Goal: Task Accomplishment & Management: Manage account settings

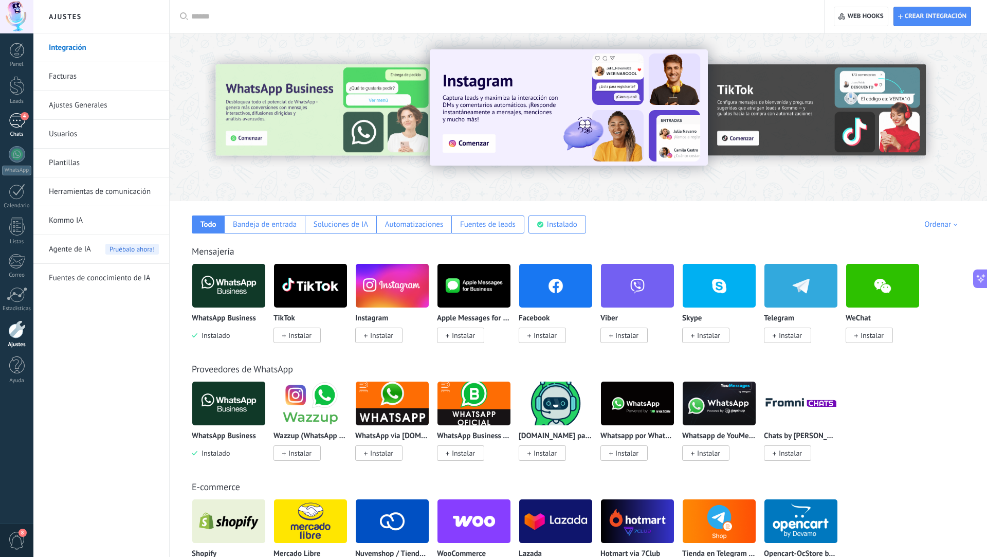
click at [20, 122] on div "4" at bounding box center [17, 120] width 16 height 15
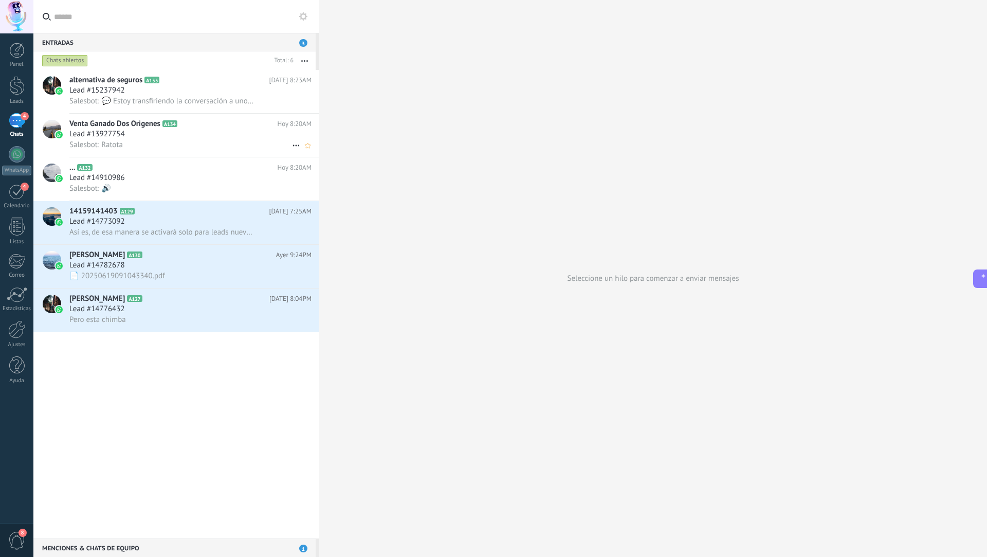
click at [295, 143] on icon at bounding box center [296, 145] width 12 height 12
click at [297, 151] on icon at bounding box center [299, 151] width 7 height 7
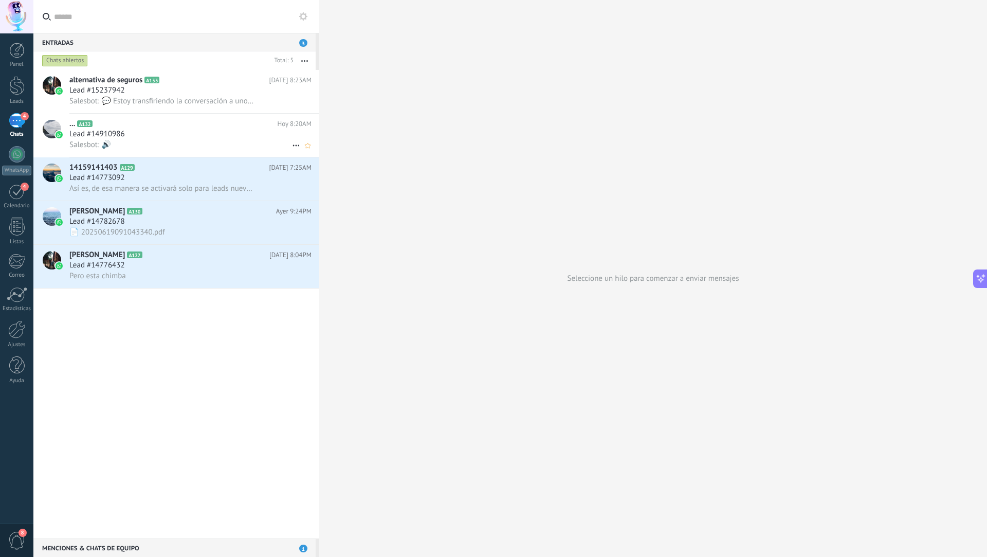
click at [231, 122] on h2 "... A132" at bounding box center [173, 124] width 208 height 10
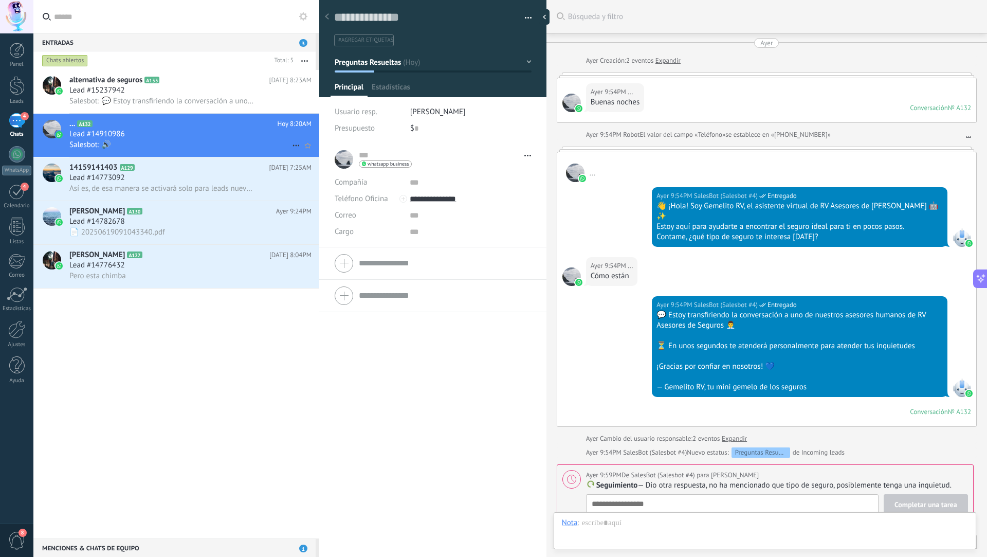
scroll to position [289, 0]
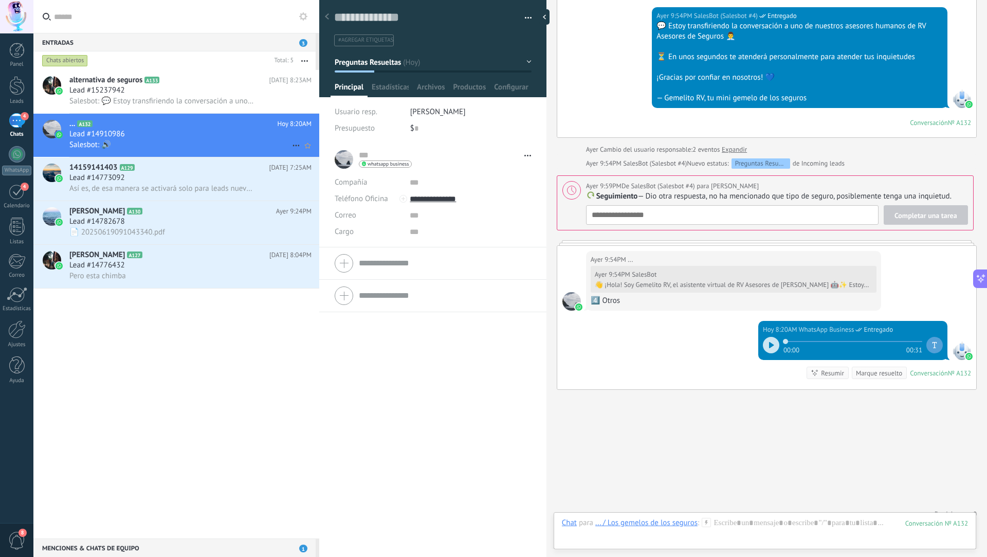
click at [294, 145] on icon at bounding box center [296, 145] width 12 height 12
click at [305, 150] on div "Conversación cerrada" at bounding box center [336, 151] width 82 height 21
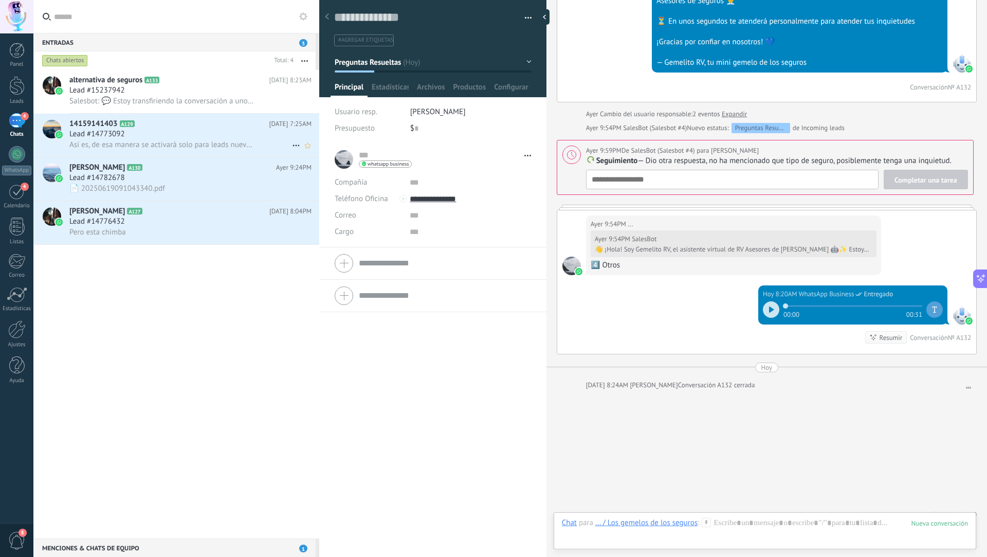
click at [235, 136] on div "Lead #14773092" at bounding box center [190, 134] width 242 height 10
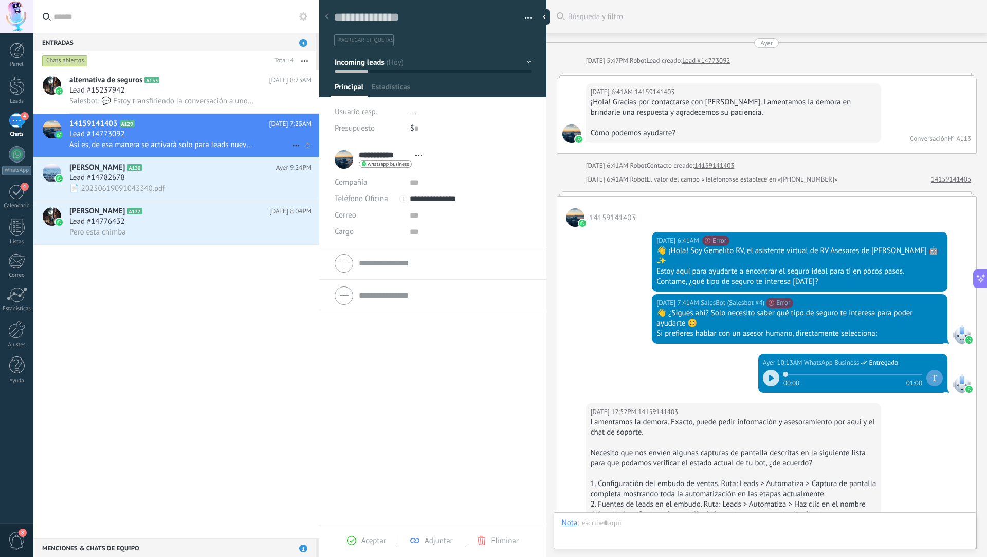
scroll to position [1289, 0]
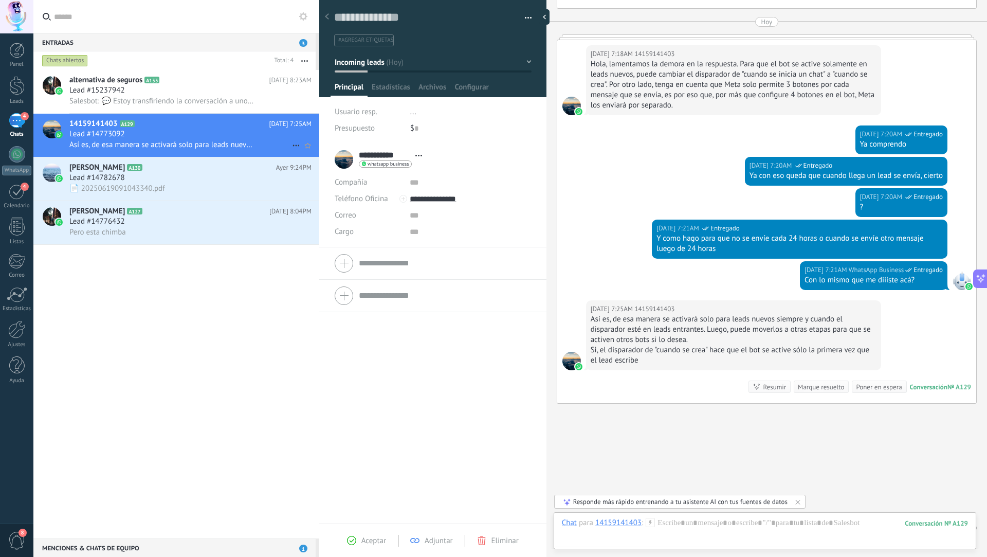
click at [292, 143] on icon at bounding box center [296, 145] width 12 height 12
click at [292, 143] on li "Conversación cerrada" at bounding box center [335, 151] width 97 height 21
click at [292, 145] on icon at bounding box center [296, 145] width 12 height 12
click at [309, 168] on span "Conversación cerrada" at bounding box center [342, 172] width 70 height 21
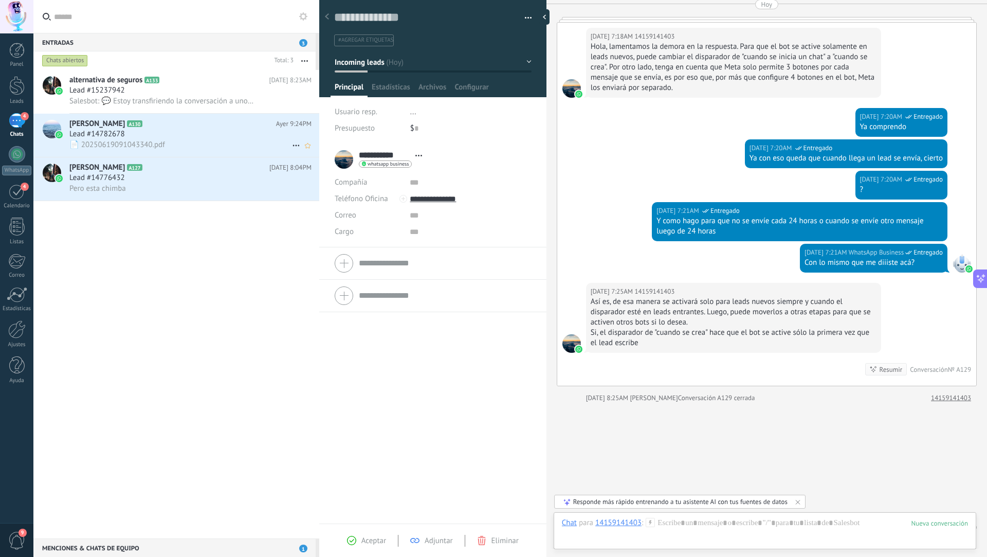
click at [290, 143] on icon at bounding box center [296, 145] width 12 height 12
click at [308, 172] on span "Conversación cerrada" at bounding box center [342, 172] width 70 height 21
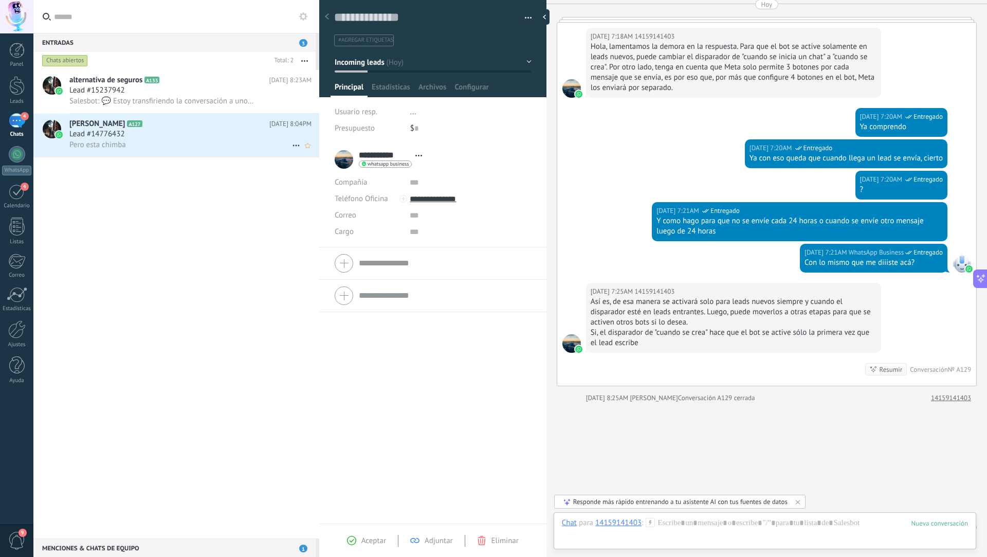
click at [290, 146] on icon at bounding box center [296, 145] width 12 height 12
click at [308, 169] on span "Conversación cerrada" at bounding box center [342, 172] width 70 height 21
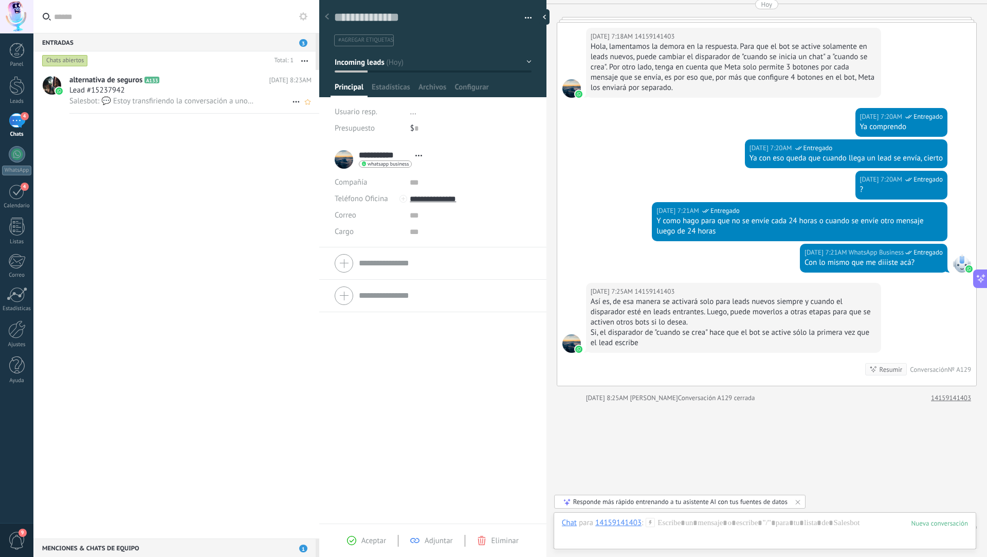
click at [273, 89] on div "Lead #15237942" at bounding box center [190, 90] width 242 height 10
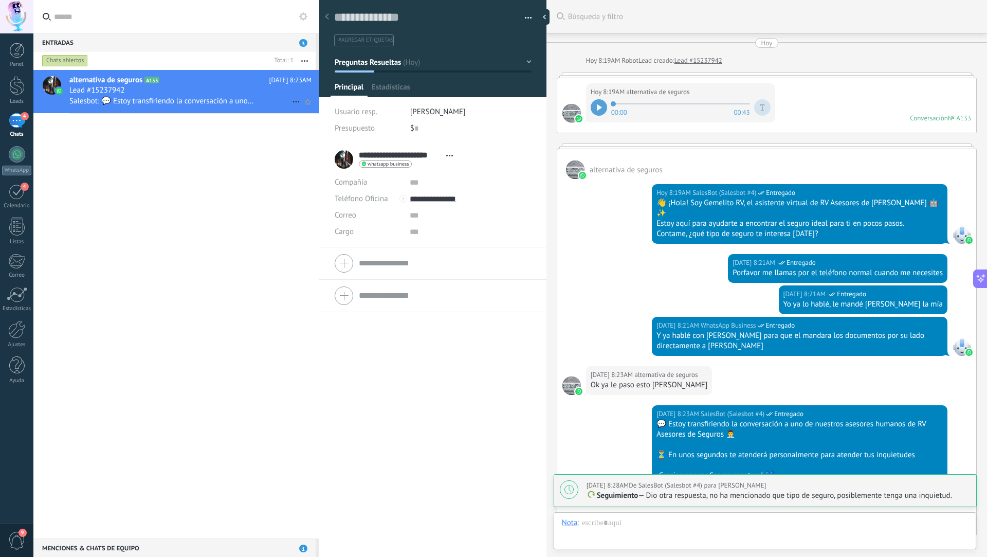
type textarea "**********"
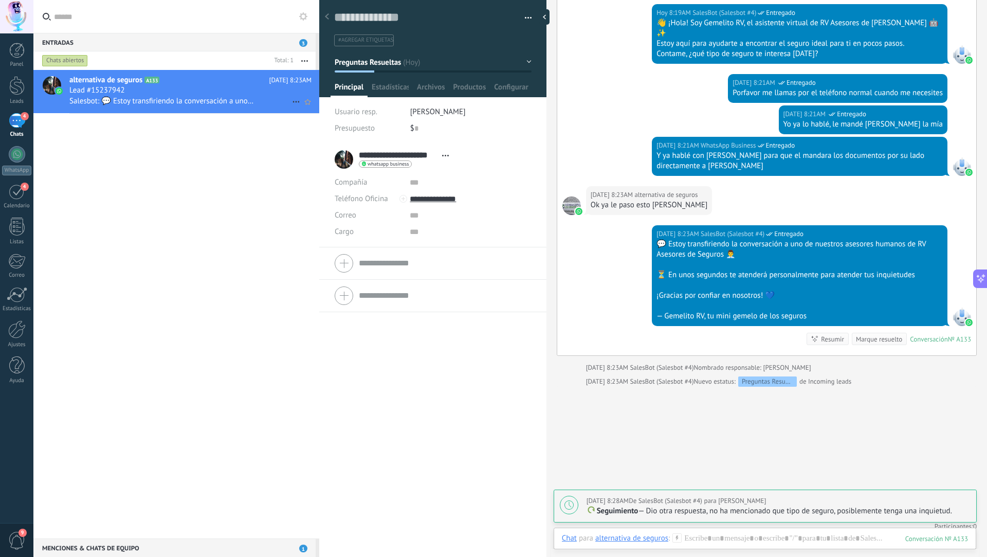
click at [289, 95] on div "Lead #15237942" at bounding box center [190, 90] width 242 height 10
click at [290, 100] on icon at bounding box center [296, 102] width 12 height 12
click at [301, 109] on use at bounding box center [299, 107] width 7 height 7
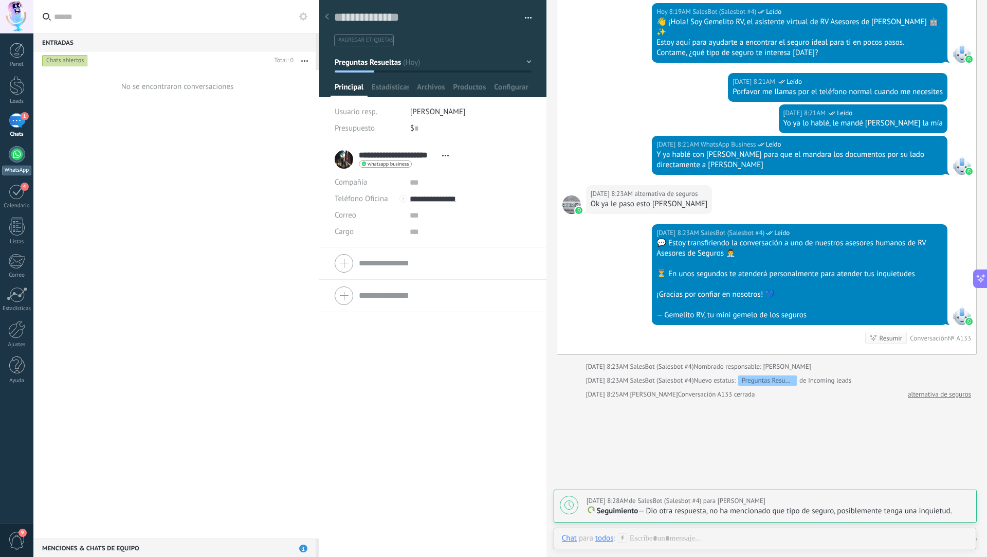
scroll to position [32, 0]
click at [16, 164] on link "WhatsApp" at bounding box center [16, 160] width 33 height 29
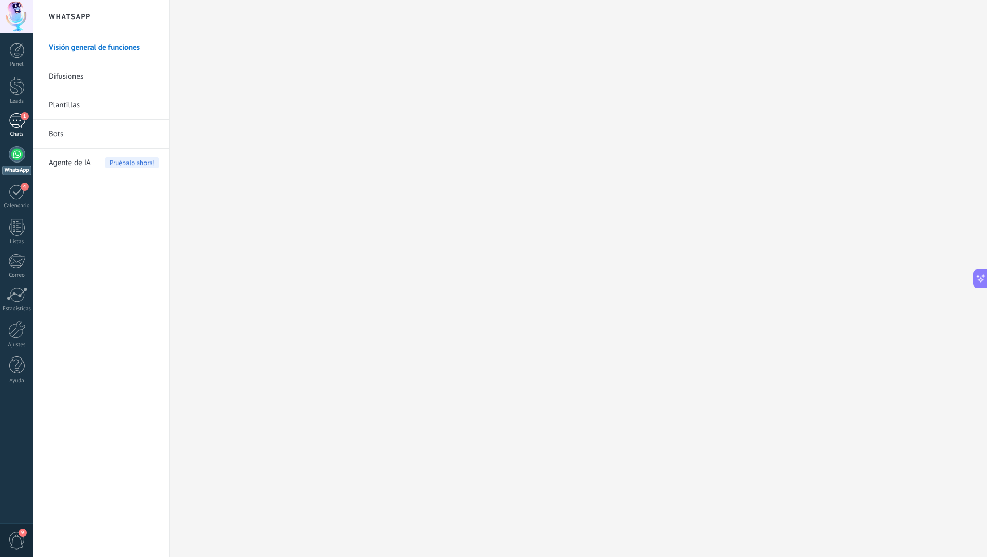
click at [16, 121] on div "1" at bounding box center [17, 120] width 16 height 15
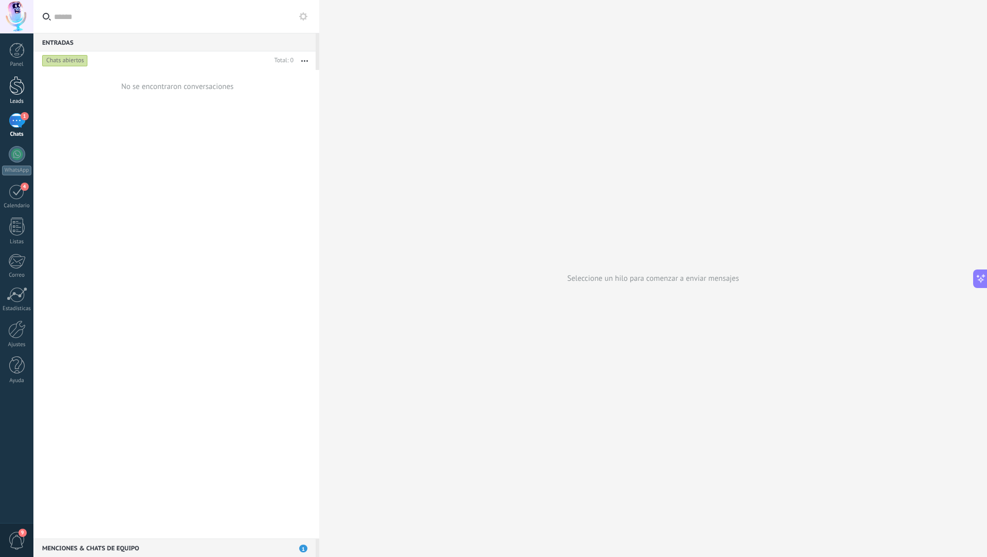
click at [17, 96] on link "Leads" at bounding box center [16, 90] width 33 height 29
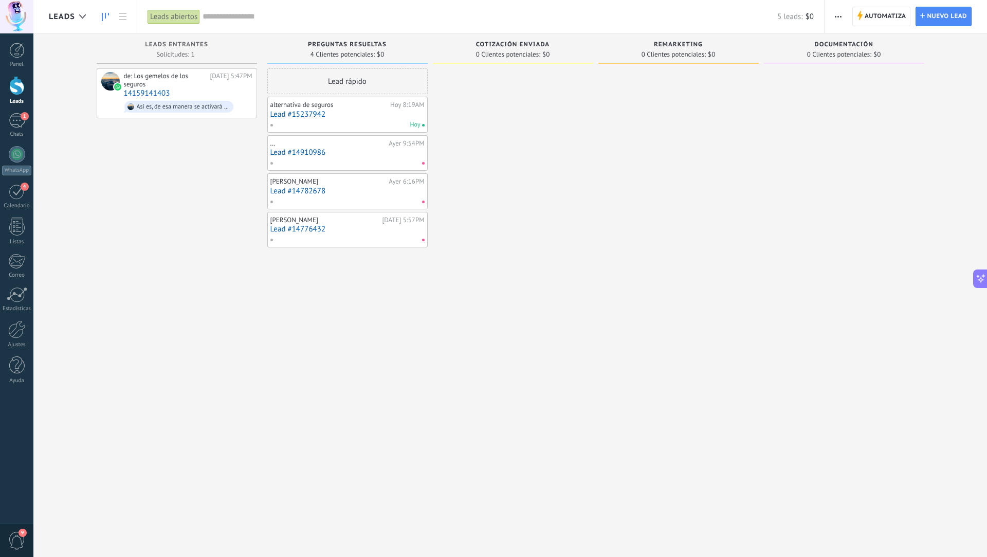
click at [412, 109] on div "alternativa de seguros [DATE] 8:19AM Lead #15237942 [DATE]" at bounding box center [348, 115] width 154 height 30
click at [213, 83] on span at bounding box center [212, 93] width 14 height 49
click at [411, 105] on div "Hoy 8:19AM" at bounding box center [407, 105] width 34 height 8
click at [399, 121] on div "Hoy" at bounding box center [345, 124] width 151 height 9
click at [370, 117] on link "Lead #15237942" at bounding box center [348, 114] width 154 height 9
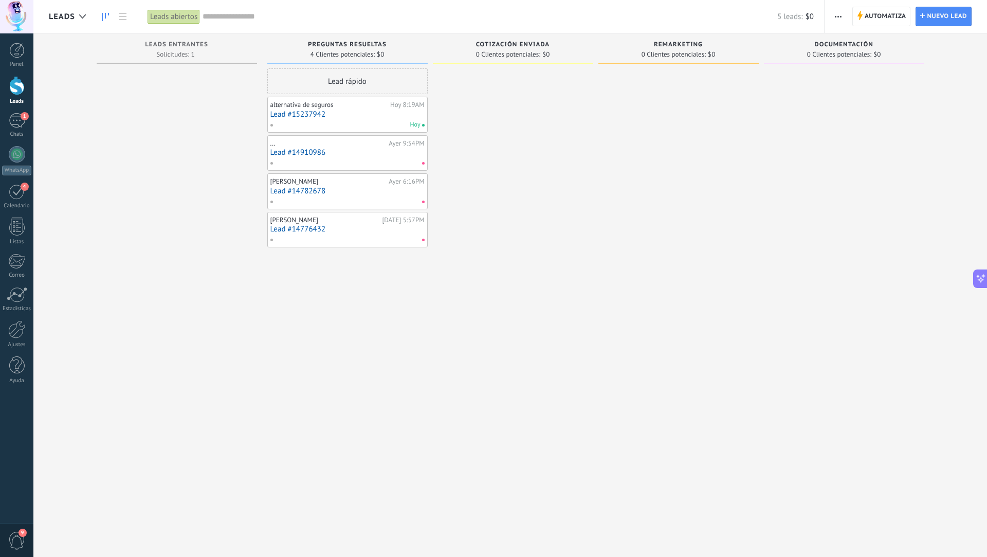
click at [370, 117] on link "Lead #15237942" at bounding box center [348, 114] width 154 height 9
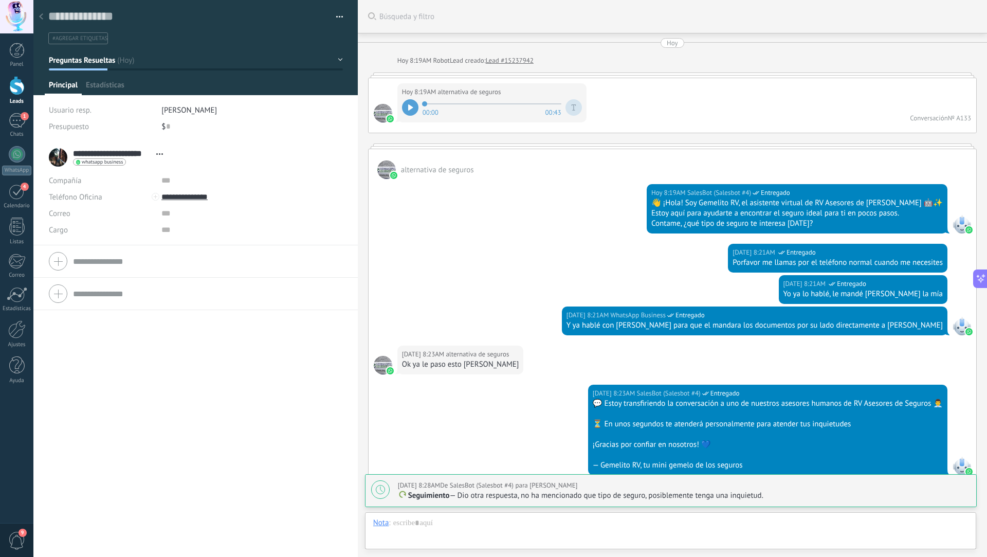
scroll to position [206, 0]
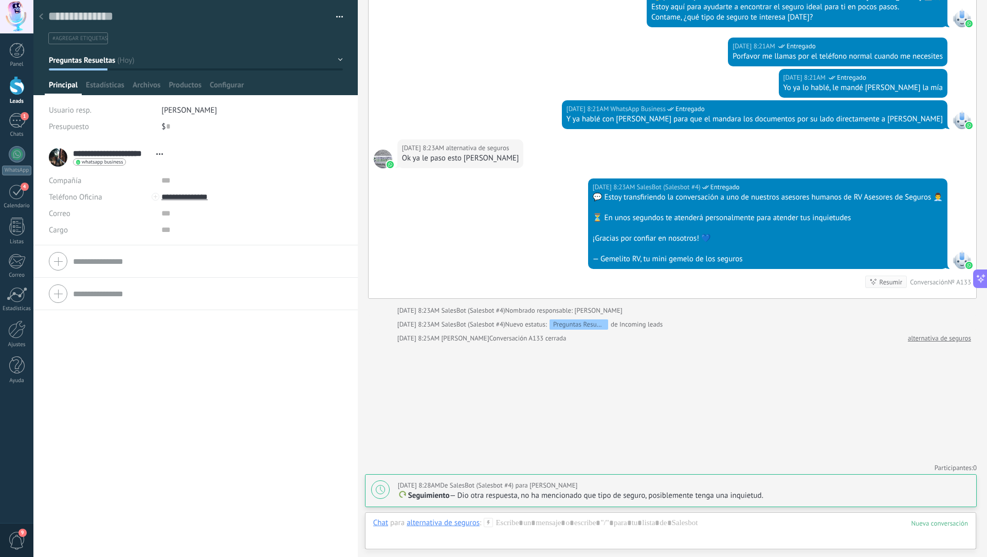
click at [340, 19] on div "Guardar y crear Imprimir Administrar etiquetas Exportar a excel" at bounding box center [195, 22] width 325 height 44
click at [336, 17] on button "button" at bounding box center [336, 16] width 15 height 15
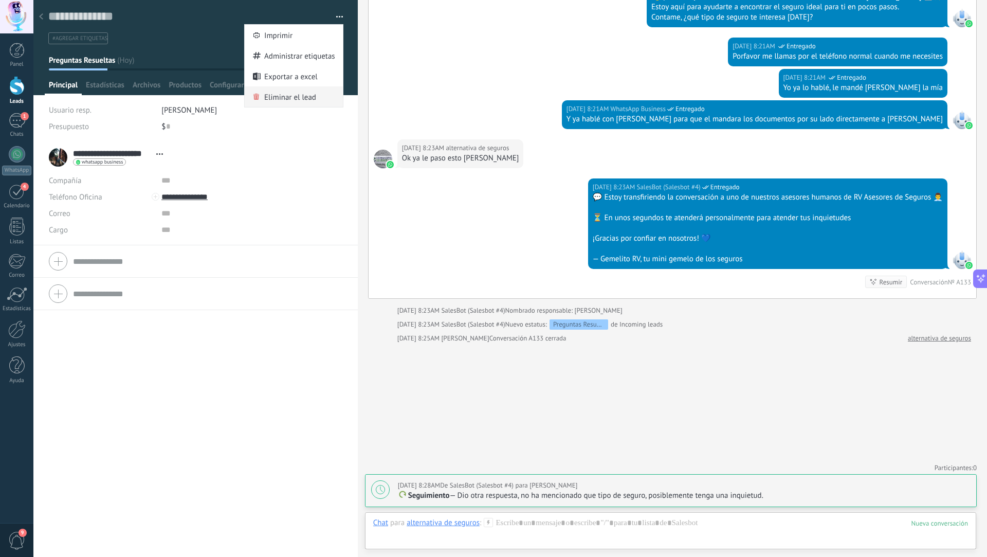
click at [313, 98] on span "Eliminar el lead" at bounding box center [290, 96] width 52 height 21
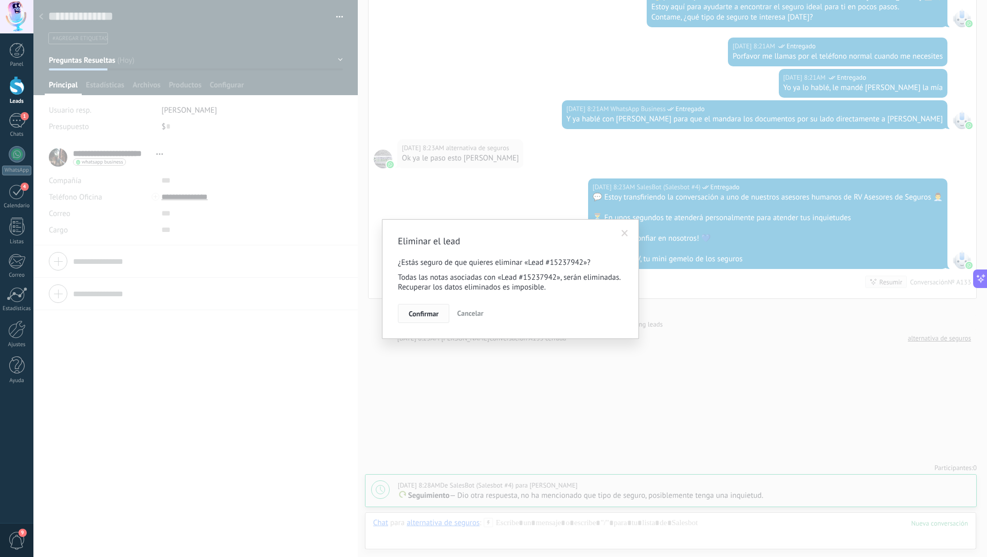
click at [432, 310] on span "Confirmar" at bounding box center [424, 313] width 30 height 7
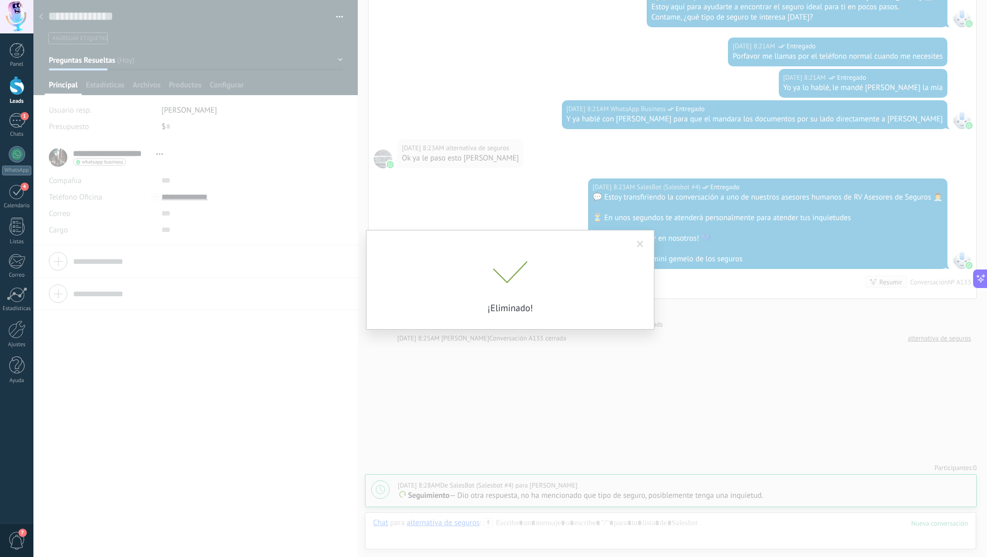
scroll to position [171, 0]
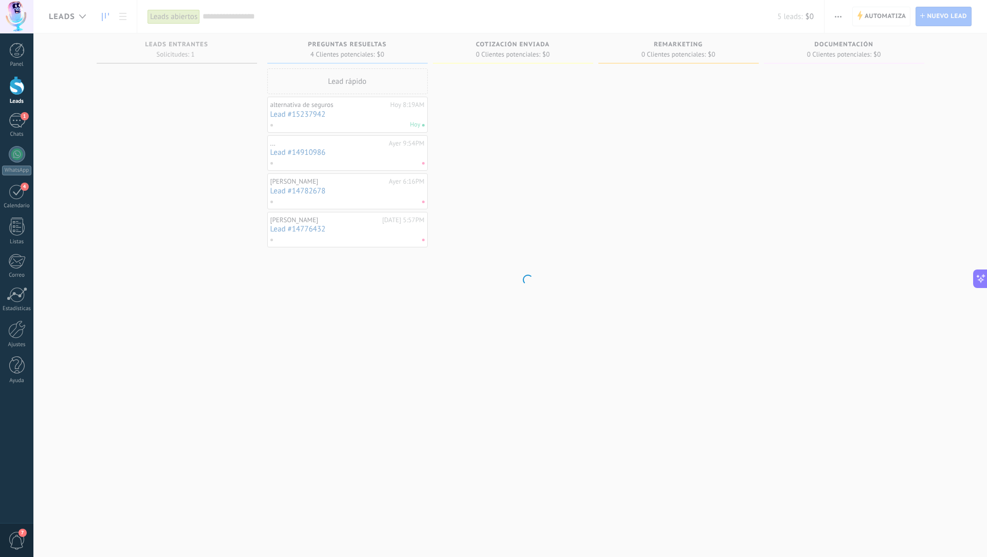
scroll to position [9, 0]
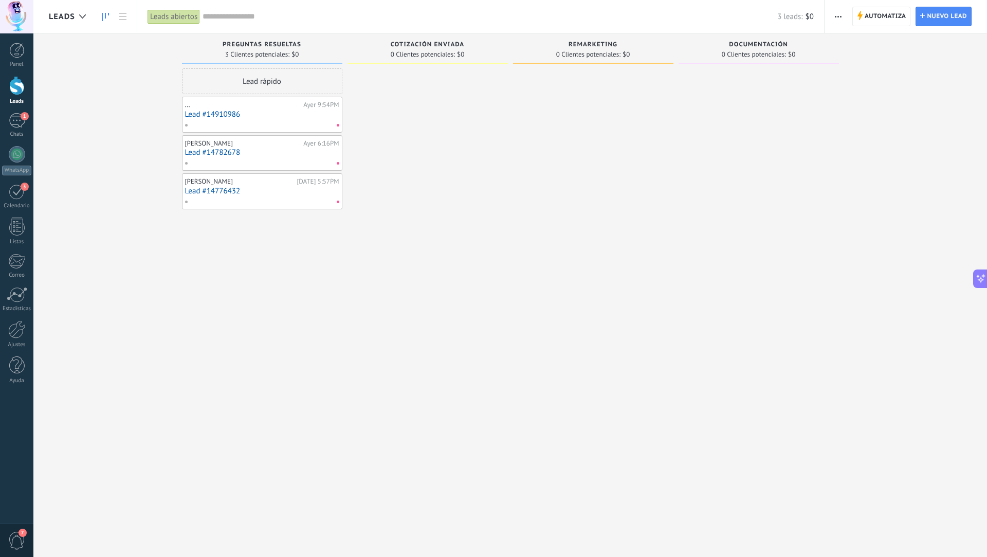
click at [294, 117] on link "Lead #14910986" at bounding box center [262, 114] width 154 height 9
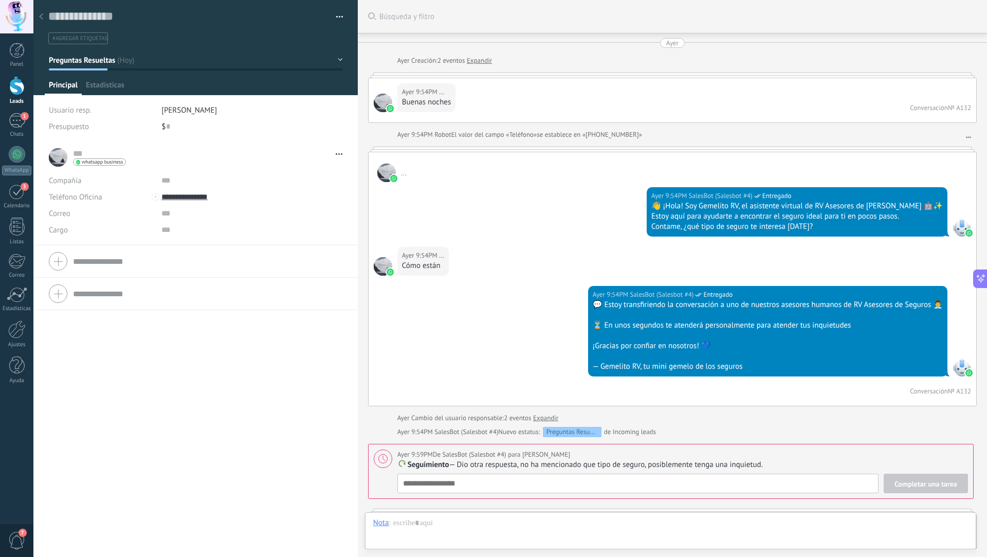
scroll to position [315, 0]
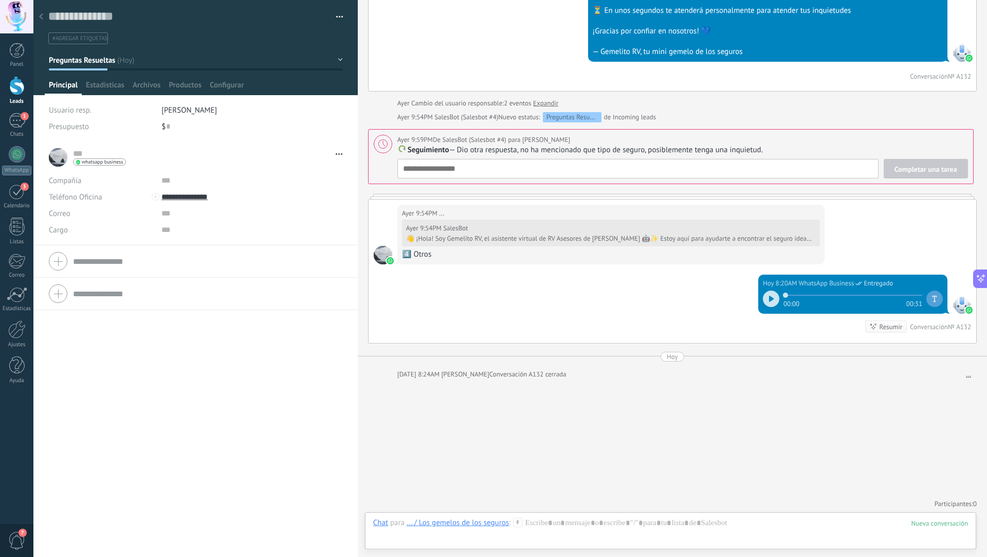
click at [331, 17] on button "button" at bounding box center [336, 16] width 15 height 15
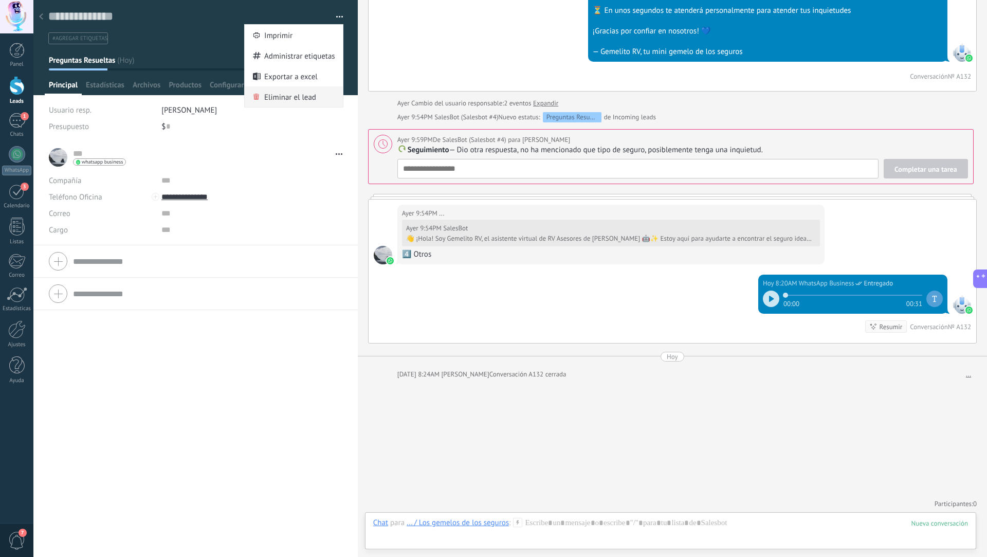
click at [301, 95] on span "Eliminar el lead" at bounding box center [290, 96] width 52 height 21
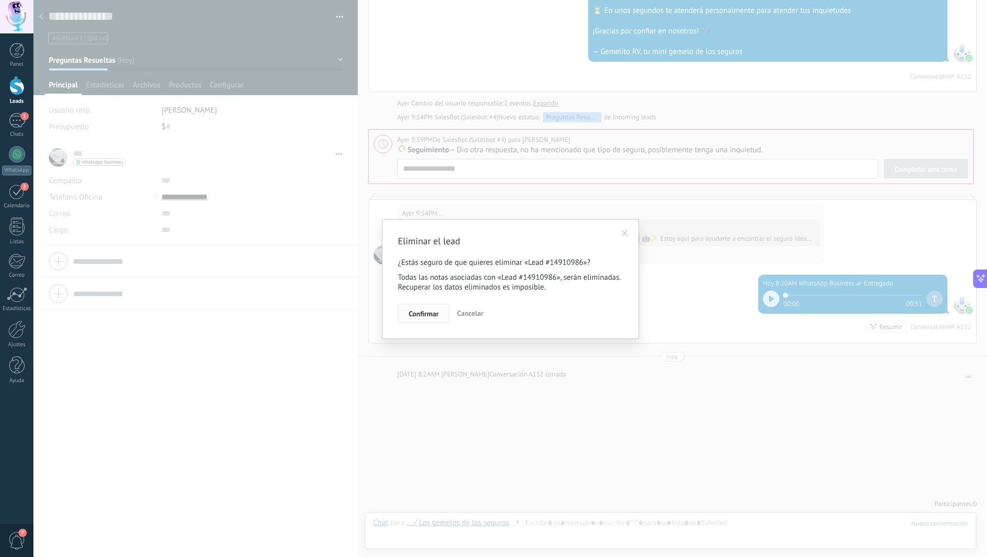
click at [426, 310] on span "Confirmar" at bounding box center [424, 313] width 30 height 7
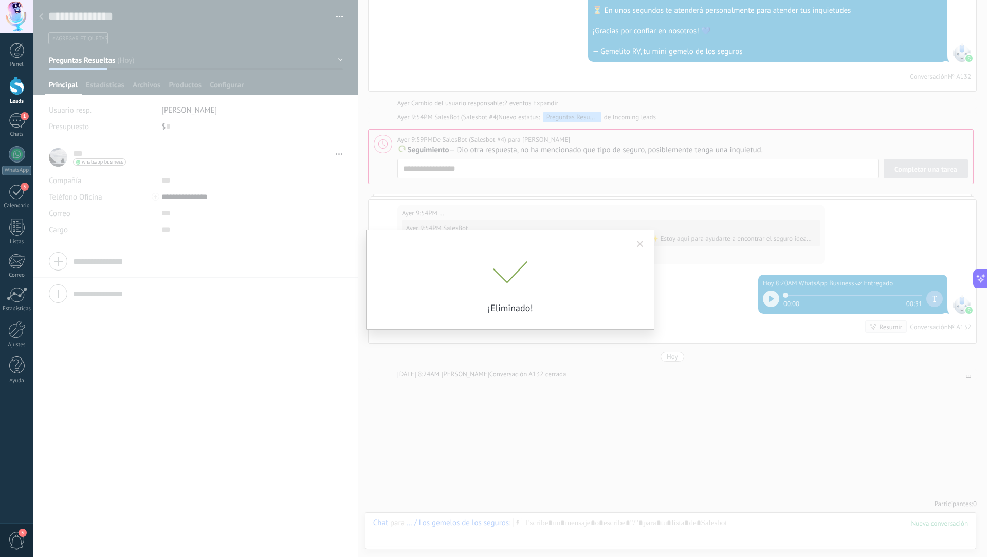
scroll to position [250, 0]
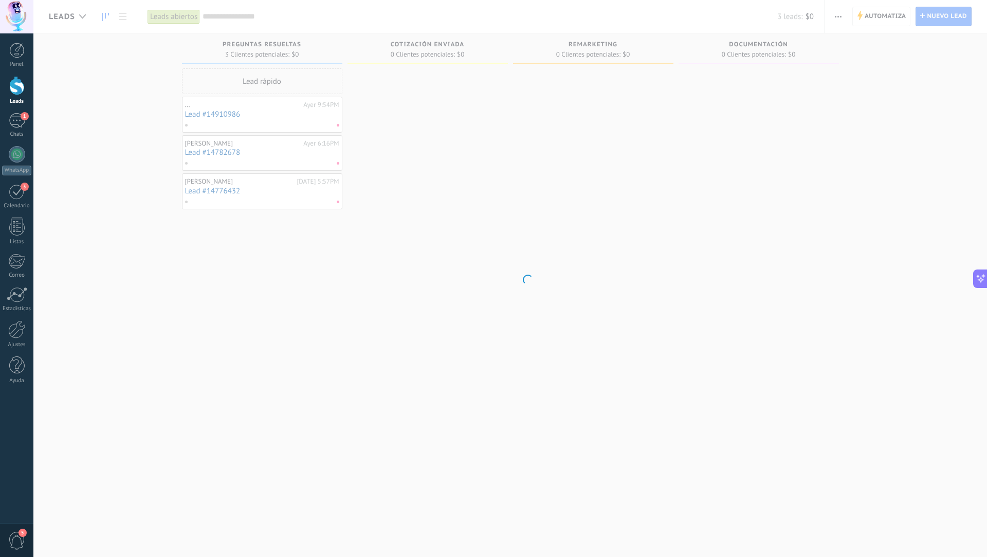
scroll to position [9, 0]
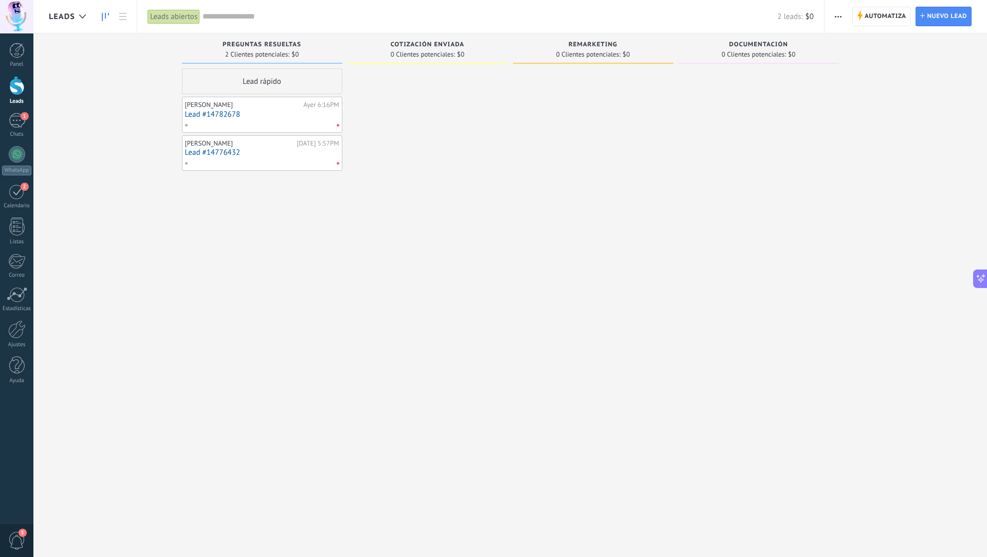
click at [269, 117] on link "Lead #14782678" at bounding box center [262, 114] width 154 height 9
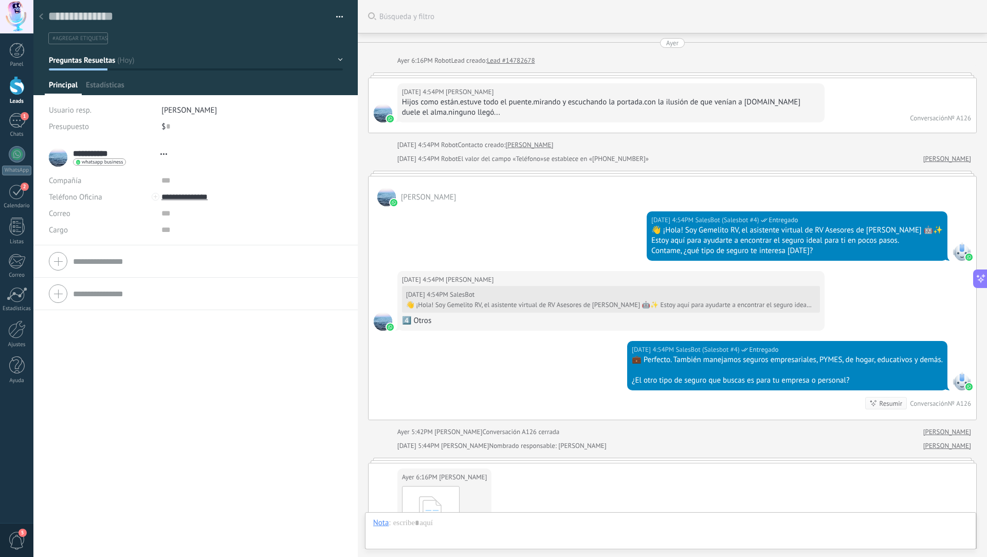
scroll to position [1273, 0]
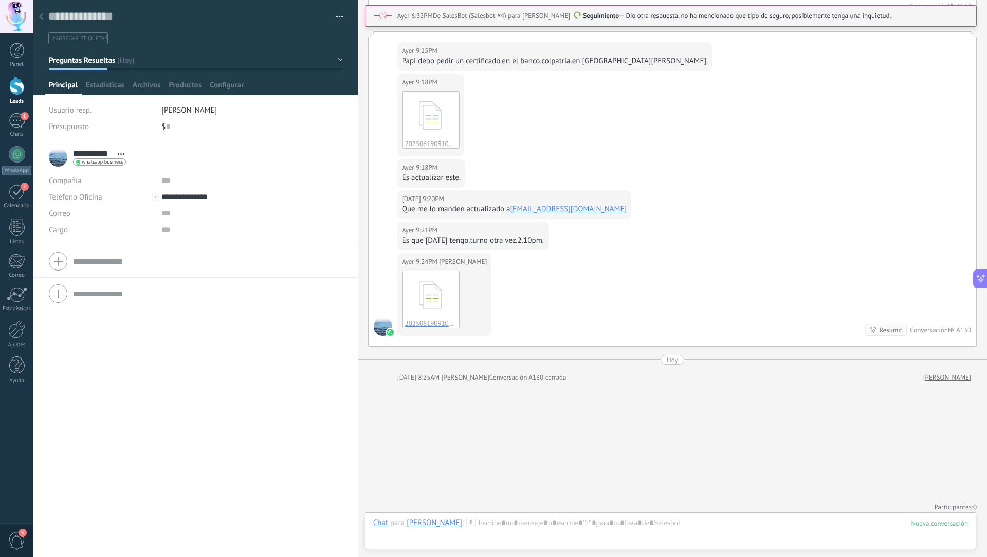
click at [336, 13] on button "button" at bounding box center [336, 16] width 15 height 15
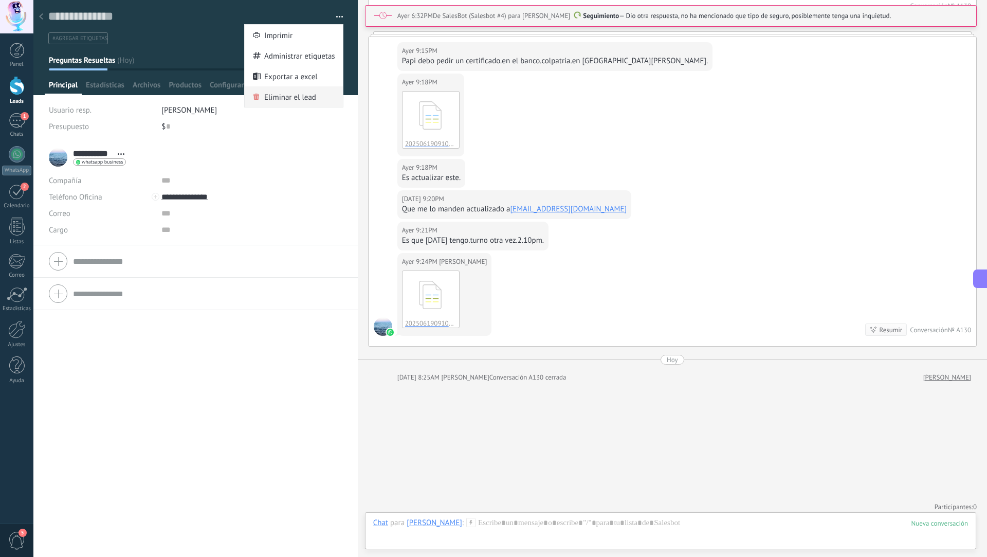
click at [308, 96] on span "Eliminar el lead" at bounding box center [290, 96] width 52 height 21
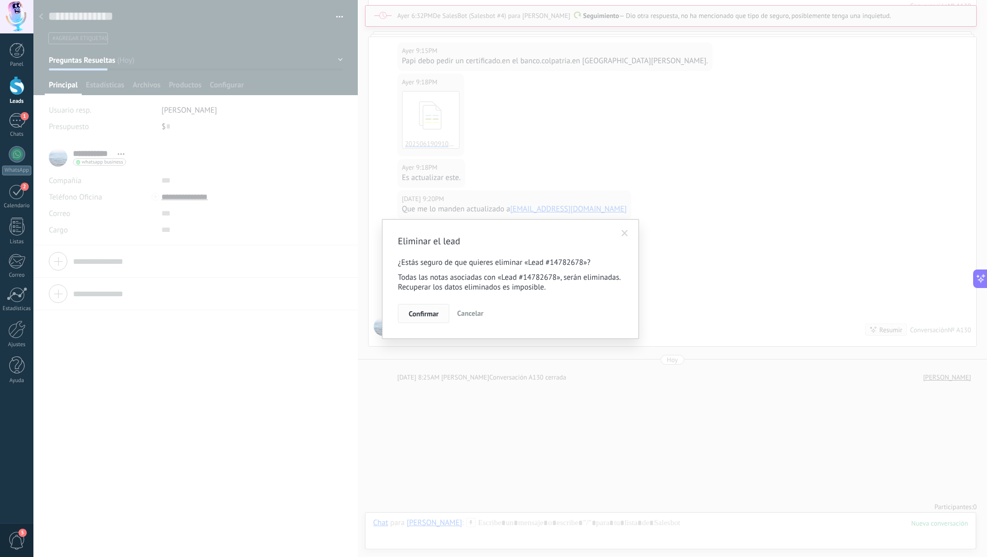
click at [427, 307] on button "Confirmar" at bounding box center [423, 314] width 51 height 20
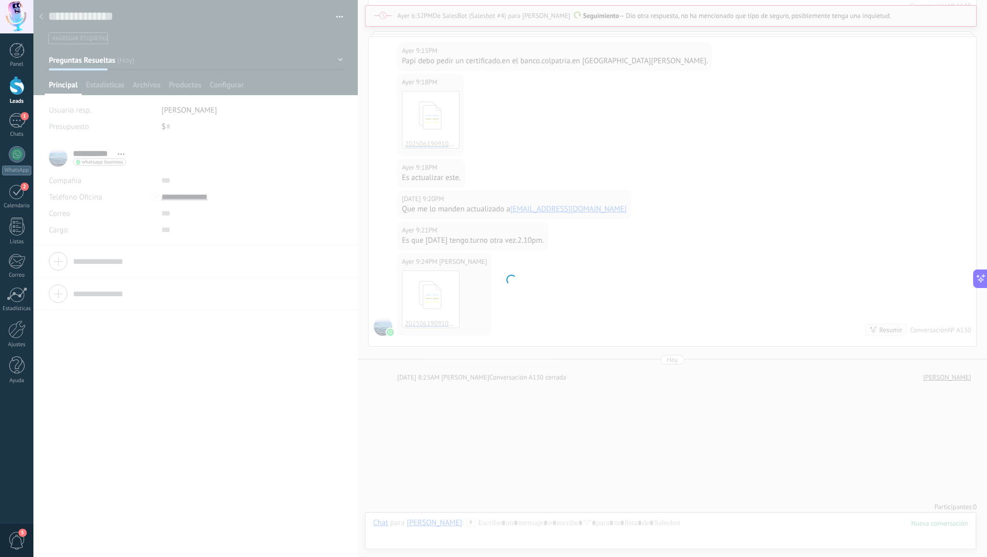
scroll to position [1209, 0]
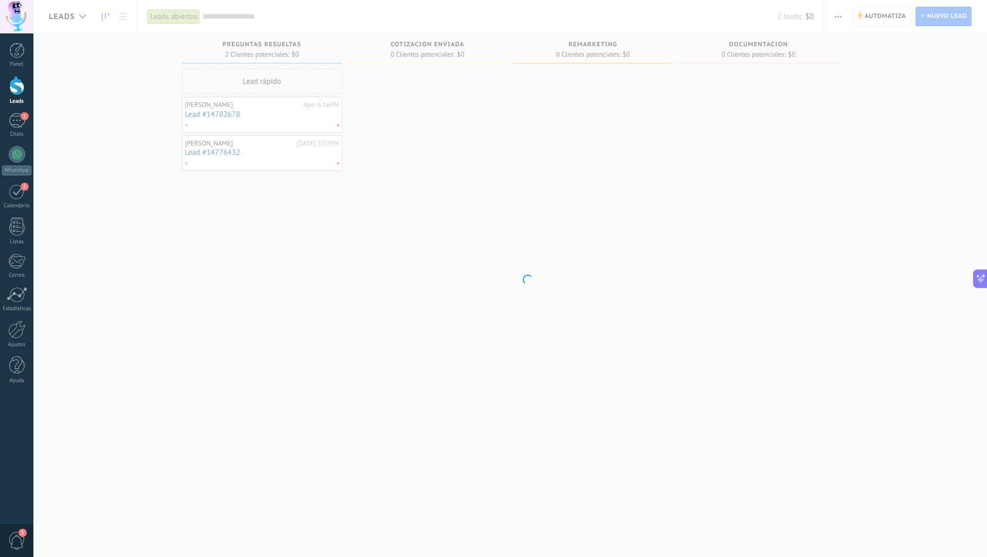
scroll to position [9, 0]
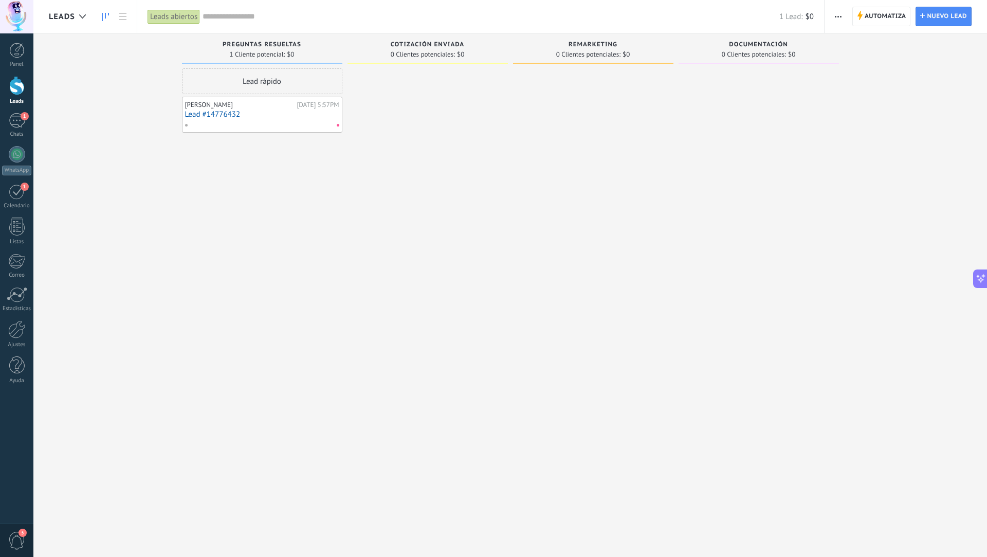
click at [276, 113] on link "Lead #14776432" at bounding box center [262, 114] width 154 height 9
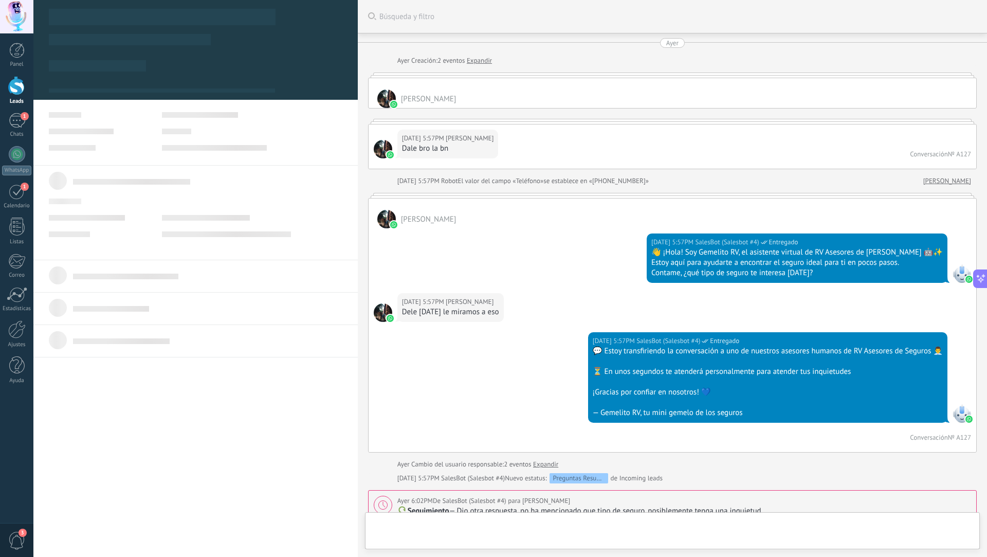
scroll to position [32, 0]
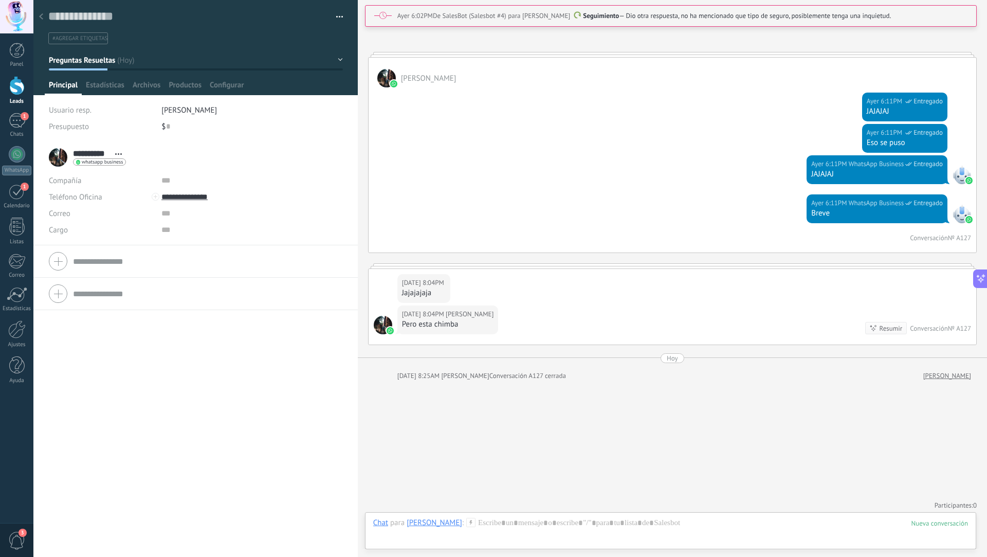
click at [337, 19] on span "button" at bounding box center [339, 18] width 7 height 2
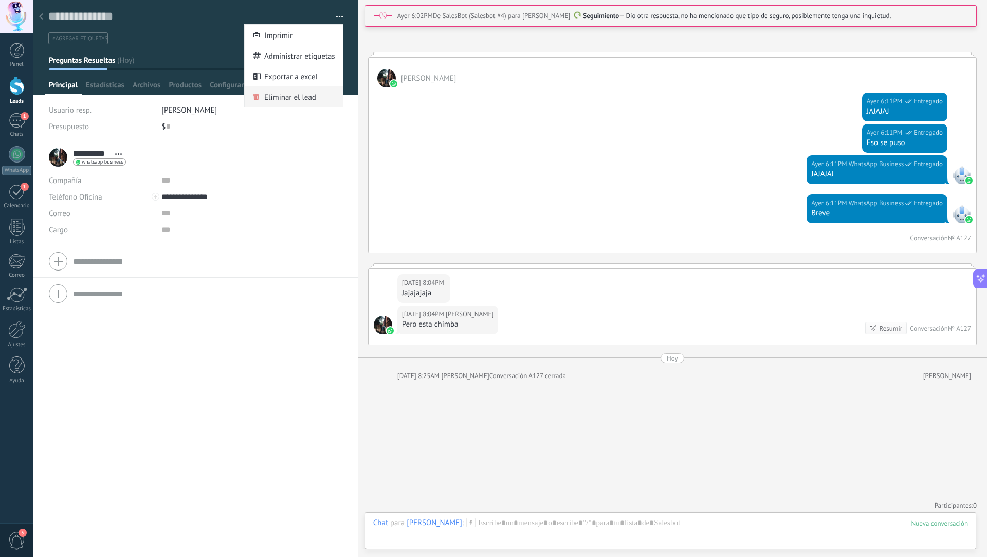
click at [304, 97] on span "Eliminar el lead" at bounding box center [290, 96] width 52 height 21
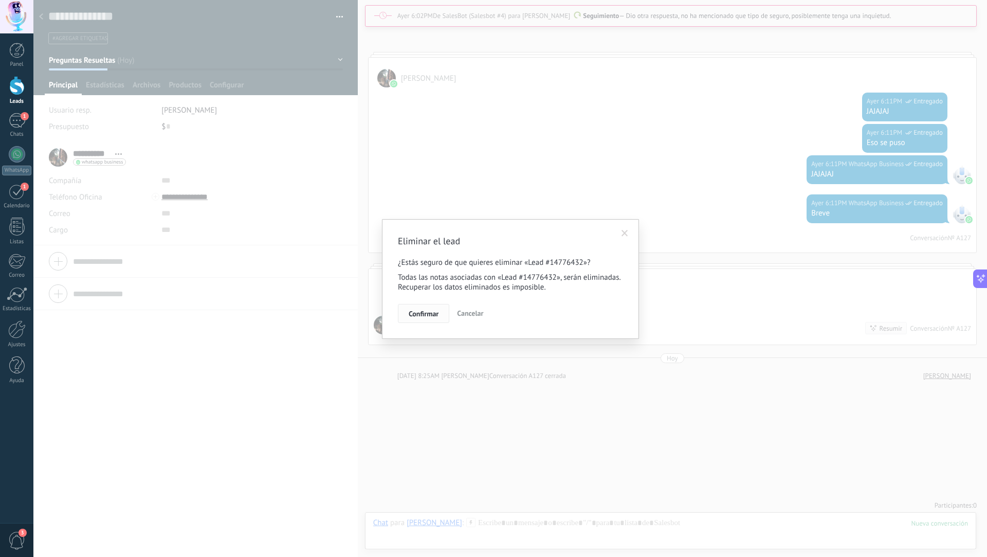
click at [418, 311] on span "Confirmar" at bounding box center [424, 313] width 30 height 7
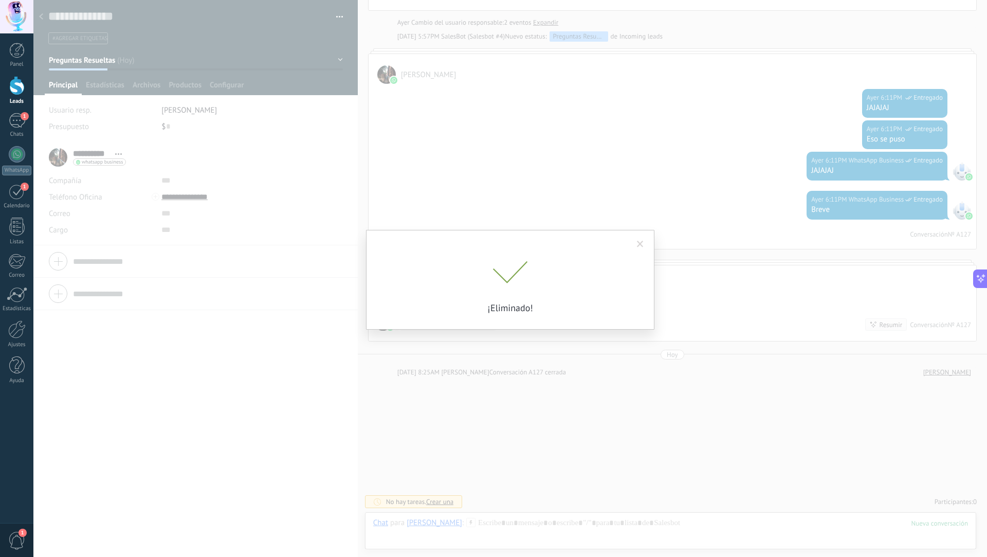
scroll to position [561, 0]
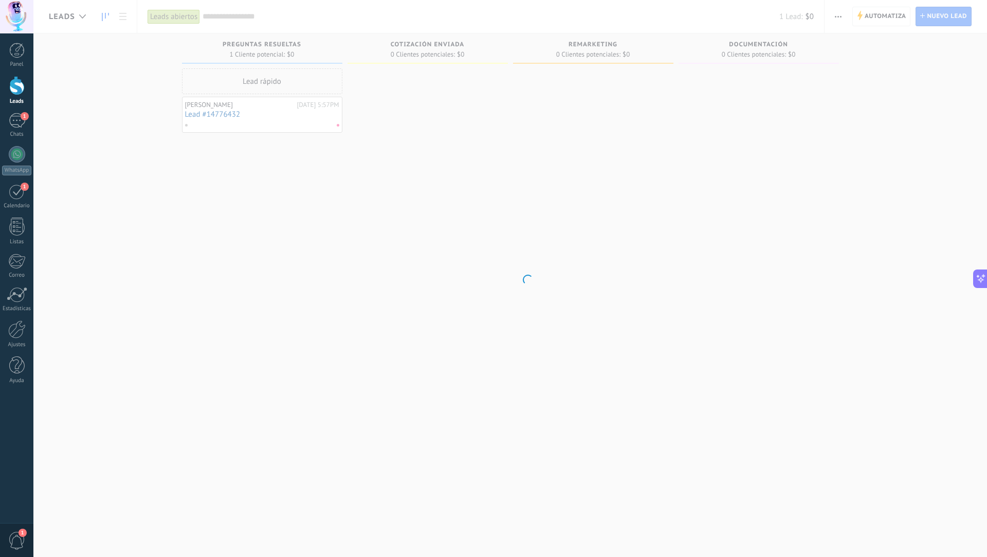
scroll to position [9, 0]
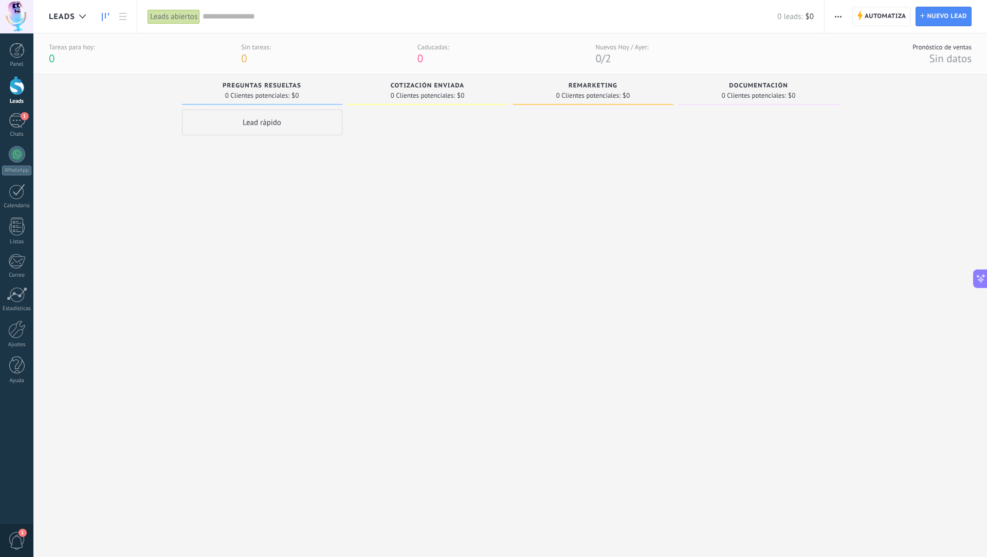
click at [17, 97] on link "Leads" at bounding box center [16, 90] width 33 height 29
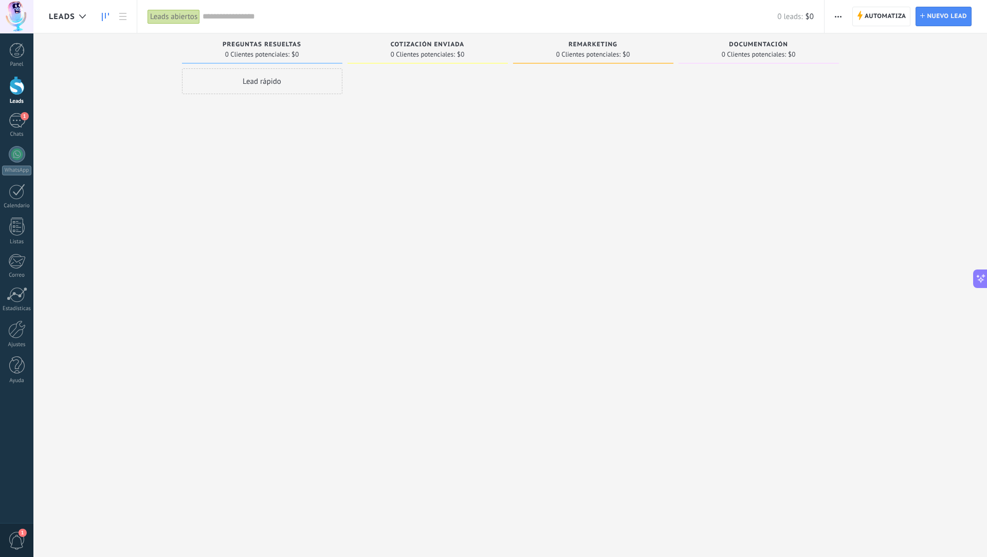
click at [21, 144] on div "Panel Leads 1 Chats WhatsApp Clientes 1" at bounding box center [16, 219] width 33 height 352
click at [19, 134] on div "Chats" at bounding box center [17, 134] width 30 height 7
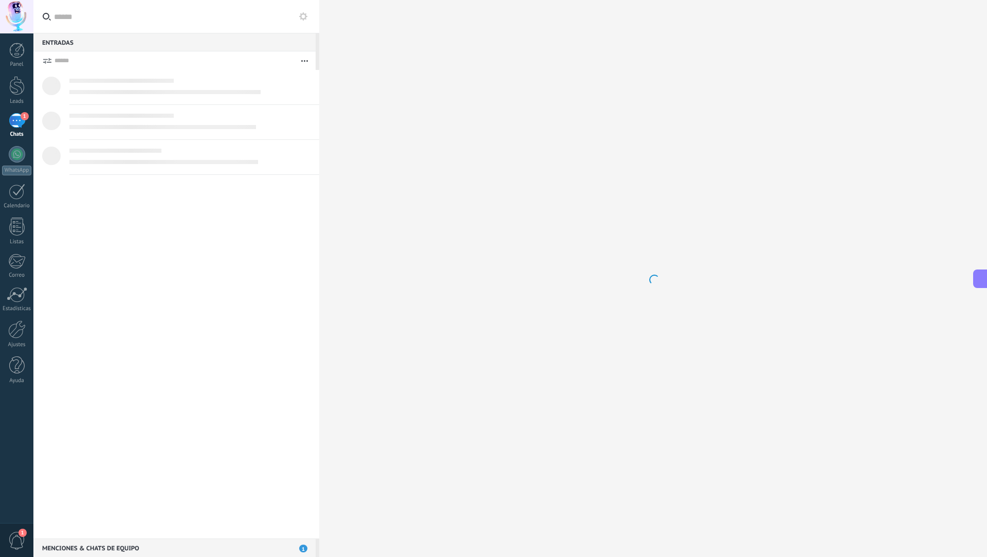
scroll to position [32, 0]
click at [11, 88] on div at bounding box center [16, 85] width 15 height 19
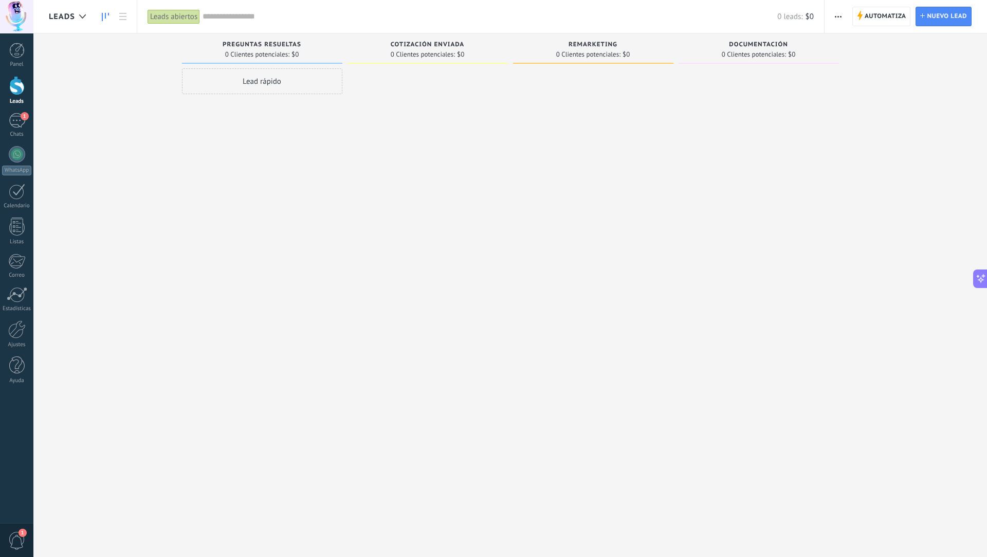
click at [842, 13] on span "button" at bounding box center [838, 17] width 7 height 20
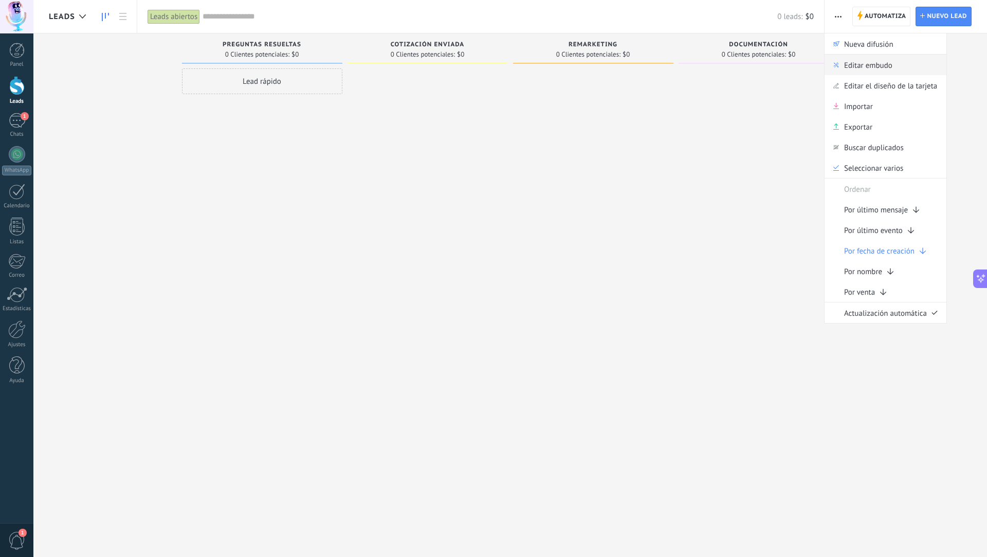
click at [868, 72] on span "Editar embudo" at bounding box center [868, 65] width 48 height 21
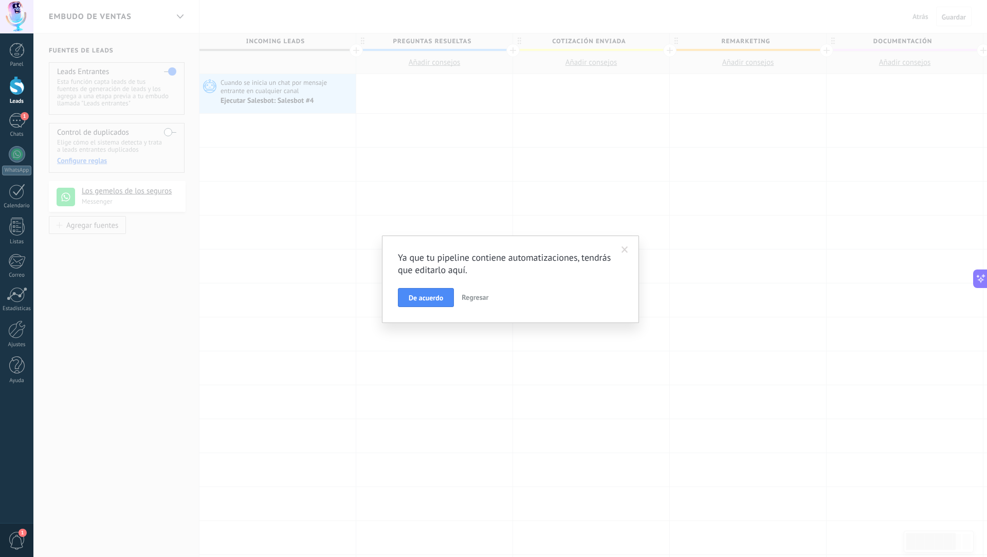
click at [623, 253] on span at bounding box center [625, 249] width 17 height 17
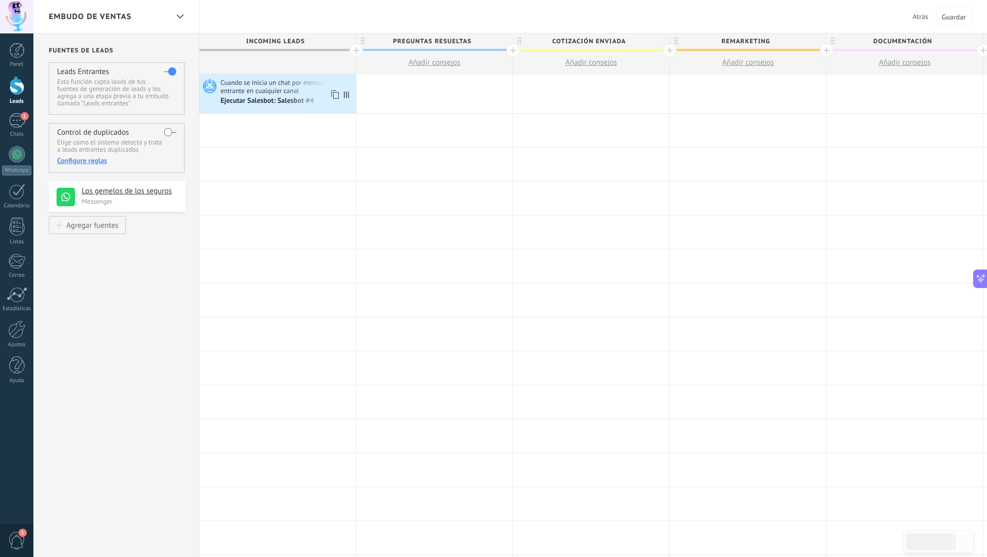
click at [288, 98] on div "Ejecutar Salesbot: Salesbot #4" at bounding box center [268, 101] width 95 height 9
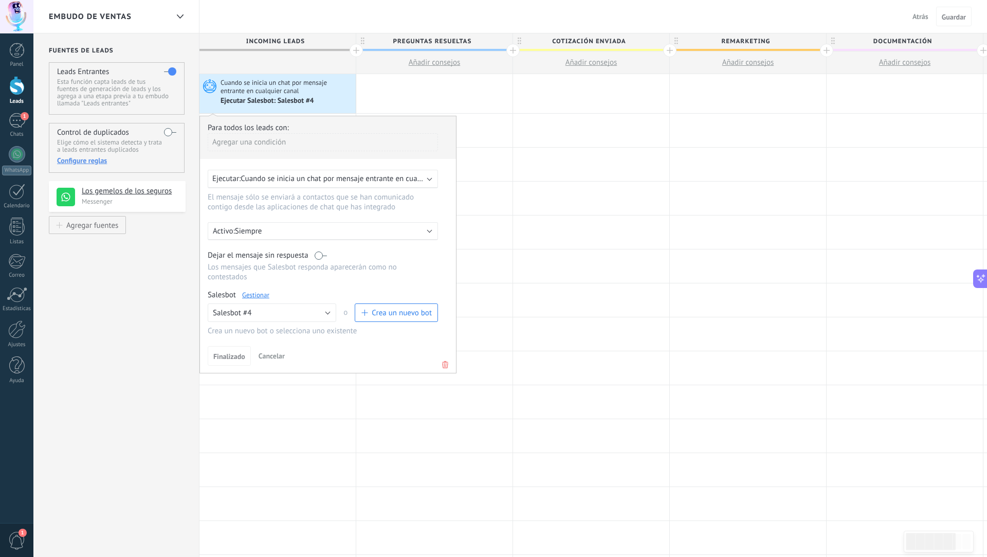
click at [267, 182] on span "Cuando se inicia un chat por mensaje entrante en cualquier canal" at bounding box center [348, 179] width 215 height 10
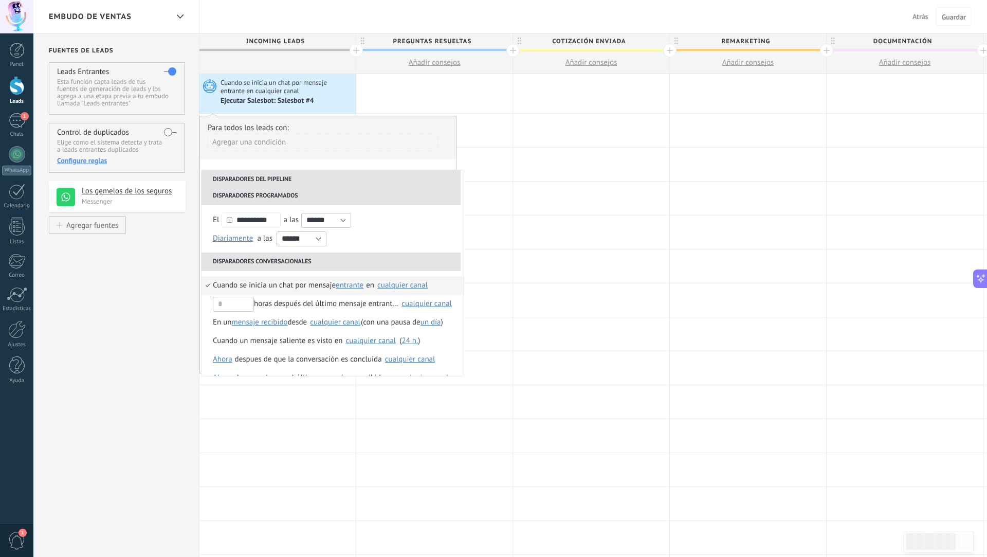
scroll to position [38, 0]
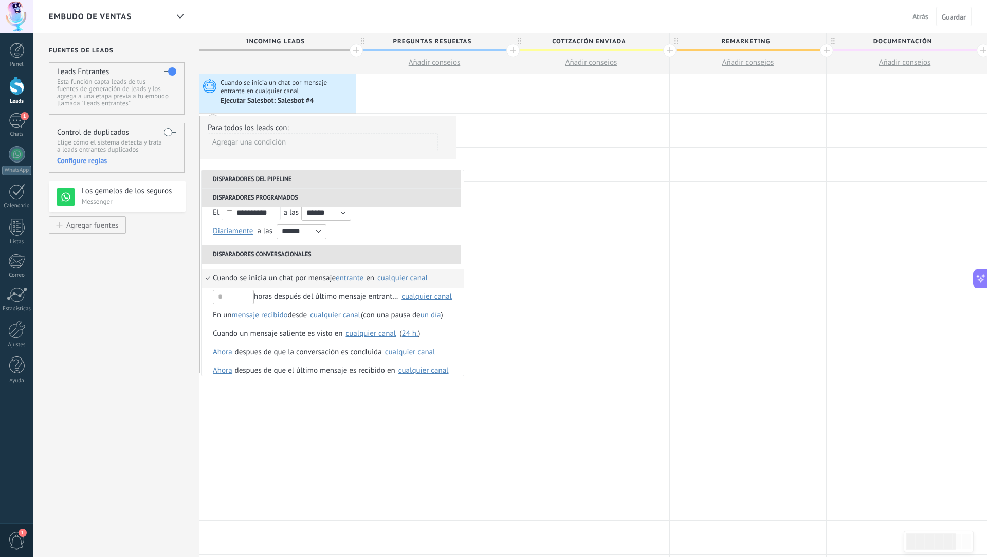
click at [355, 275] on span "entrante" at bounding box center [350, 278] width 28 height 10
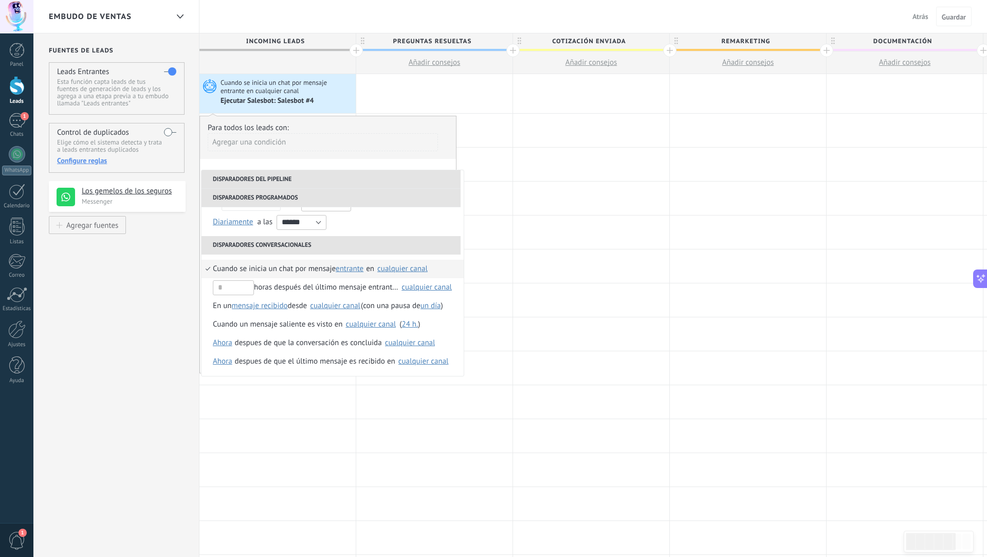
click at [357, 269] on span "entrante" at bounding box center [350, 269] width 28 height 10
click at [357, 269] on span "entrante" at bounding box center [361, 269] width 46 height 10
click at [357, 269] on span "entrante" at bounding box center [350, 269] width 28 height 10
click at [413, 285] on div "cualquier canal" at bounding box center [427, 287] width 50 height 8
click at [269, 306] on span "mensaje recibido" at bounding box center [260, 306] width 56 height 10
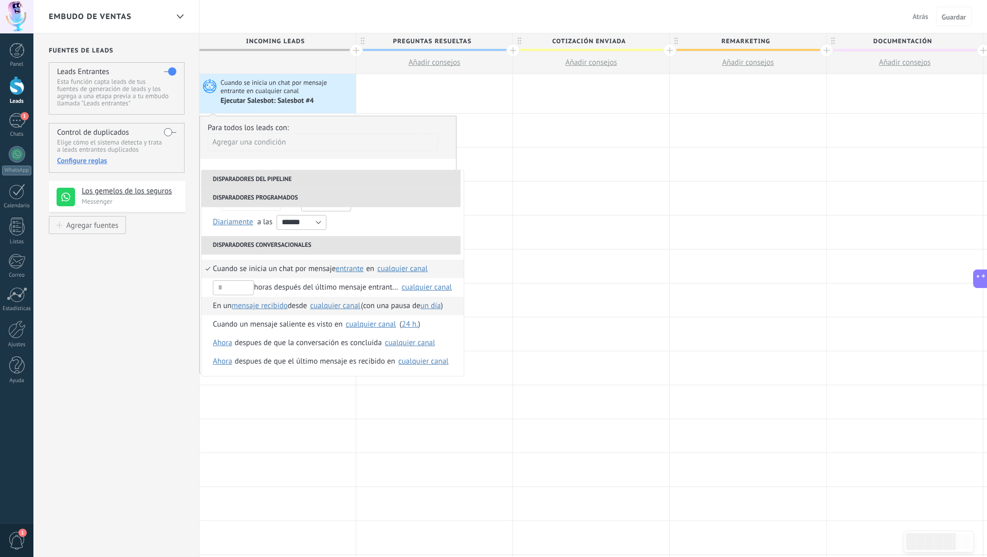
click at [329, 305] on div "cualquier canal" at bounding box center [335, 306] width 50 height 8
click at [230, 339] on span "Ahora" at bounding box center [223, 343] width 20 height 19
click at [413, 339] on div at bounding box center [493, 278] width 987 height 557
click at [413, 341] on div "cualquier canal" at bounding box center [410, 343] width 50 height 8
click at [286, 345] on div "despues de que la conversación es concluida" at bounding box center [308, 343] width 147 height 19
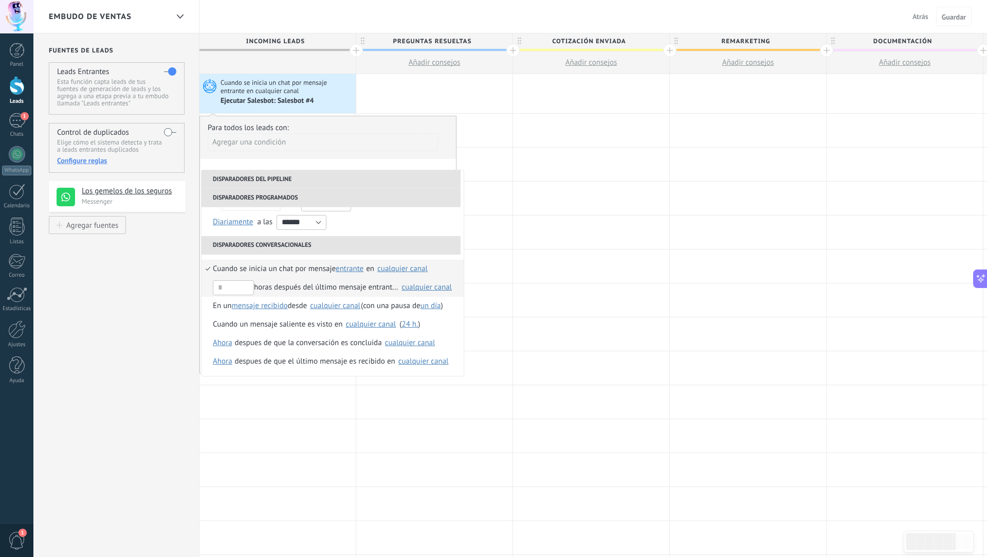
scroll to position [0, 0]
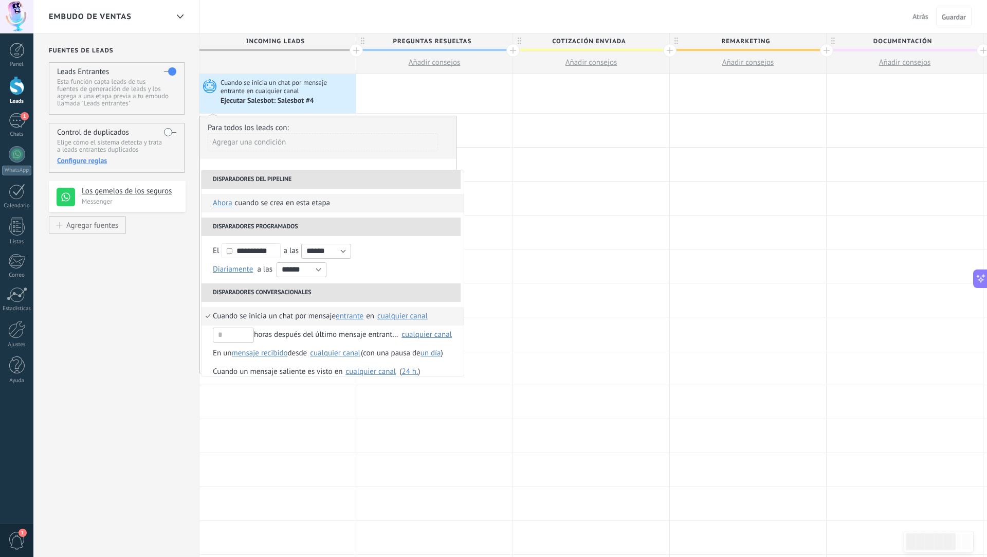
click at [224, 201] on span "ahora" at bounding box center [223, 203] width 20 height 19
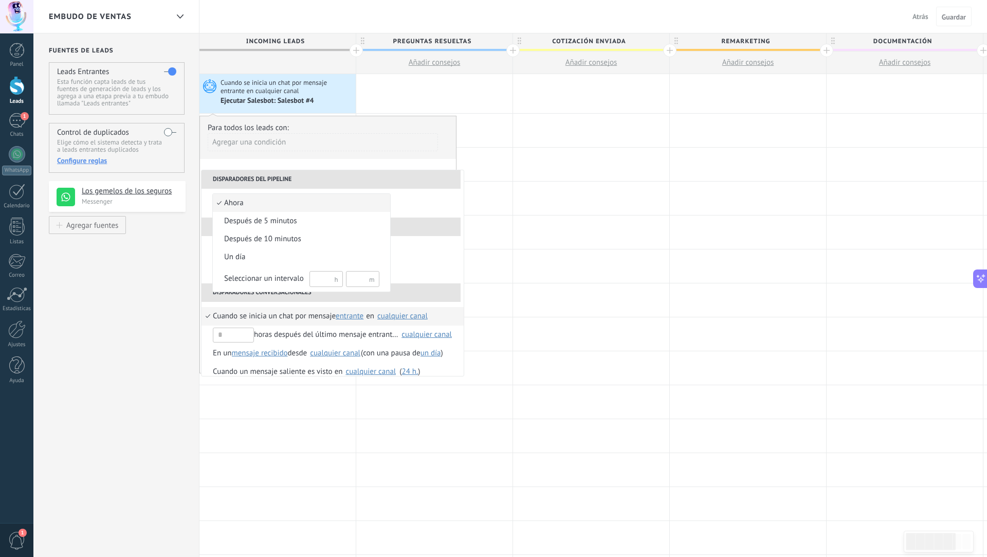
click at [274, 173] on div at bounding box center [493, 278] width 987 height 557
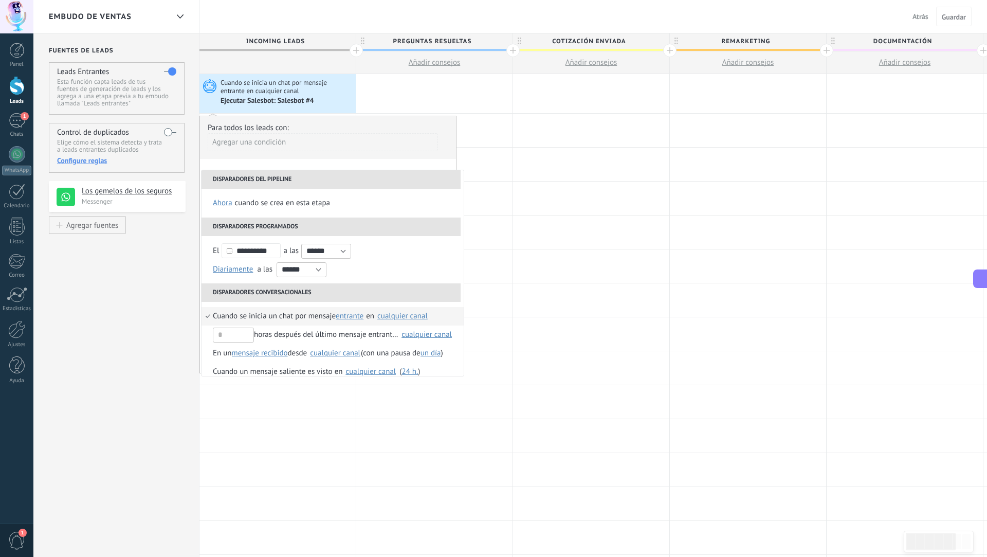
type textarea "**********"
click at [284, 99] on div "Ejecutar Salesbot: Salesbot #4" at bounding box center [268, 101] width 95 height 9
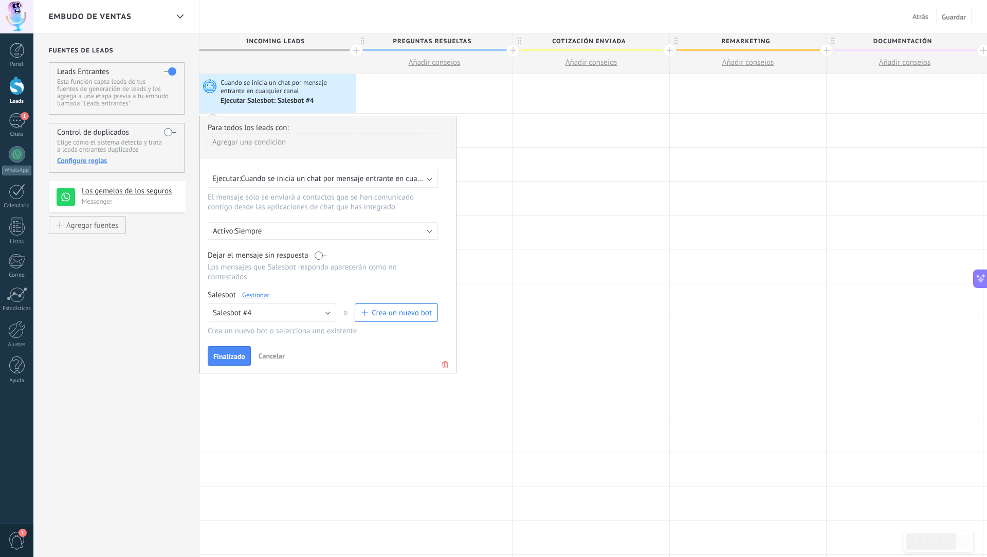
click at [254, 291] on link "Gestionar" at bounding box center [255, 295] width 27 height 9
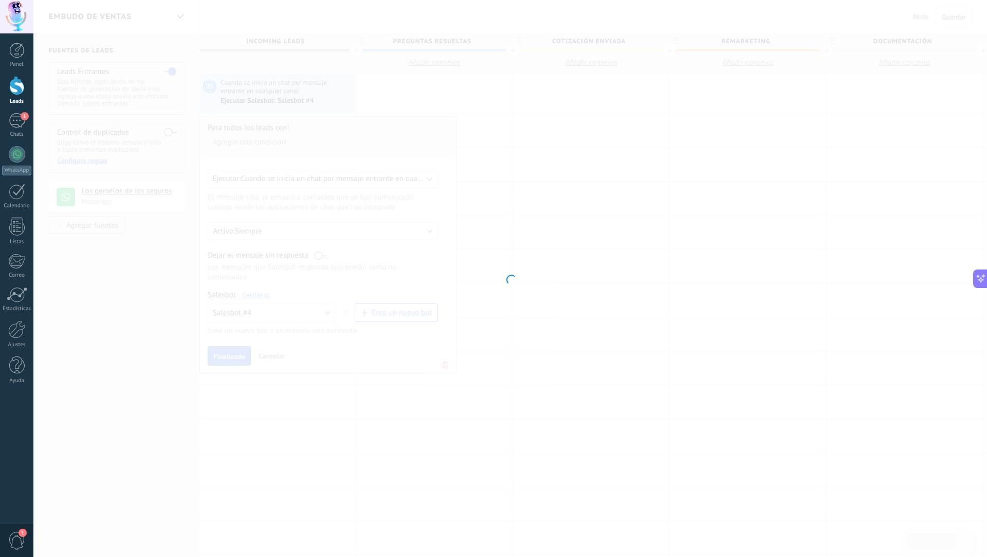
type input "**********"
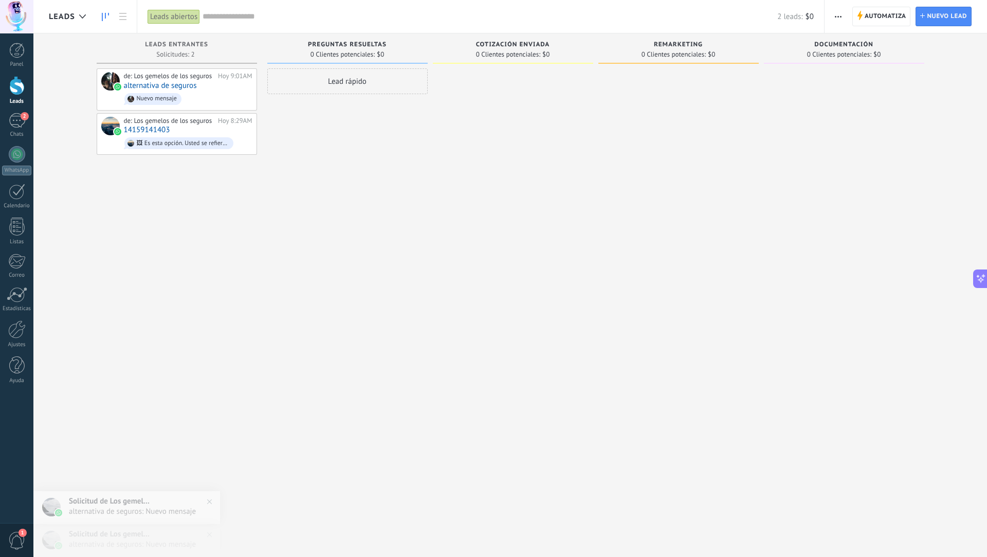
click at [890, 5] on div "Automatiza Nueva difusión Editar embudo Editar el diseño de la tarjeta Importar…" at bounding box center [906, 16] width 163 height 33
click at [885, 18] on span "Automatiza" at bounding box center [886, 16] width 42 height 19
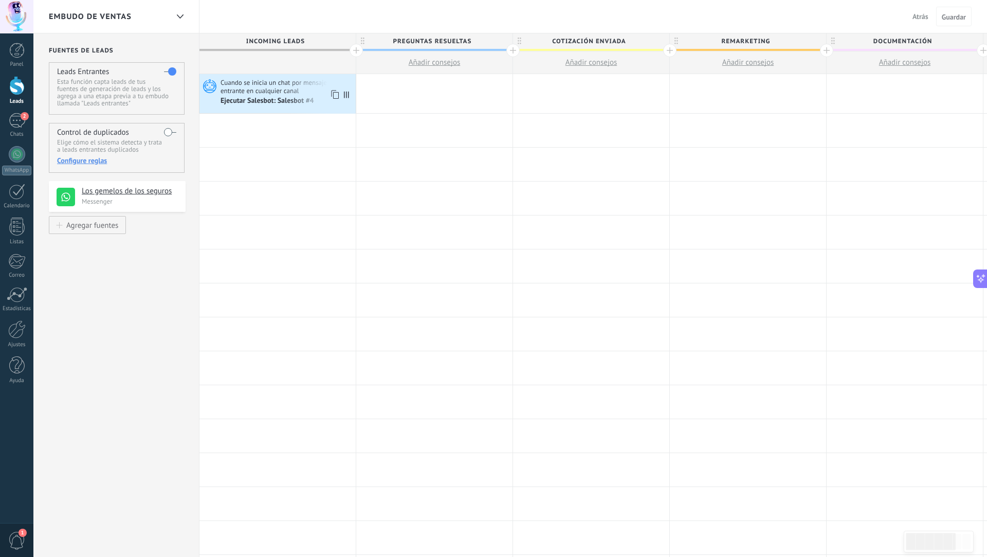
click at [284, 101] on div "Ejecutar Salesbot: Salesbot #4" at bounding box center [268, 101] width 95 height 9
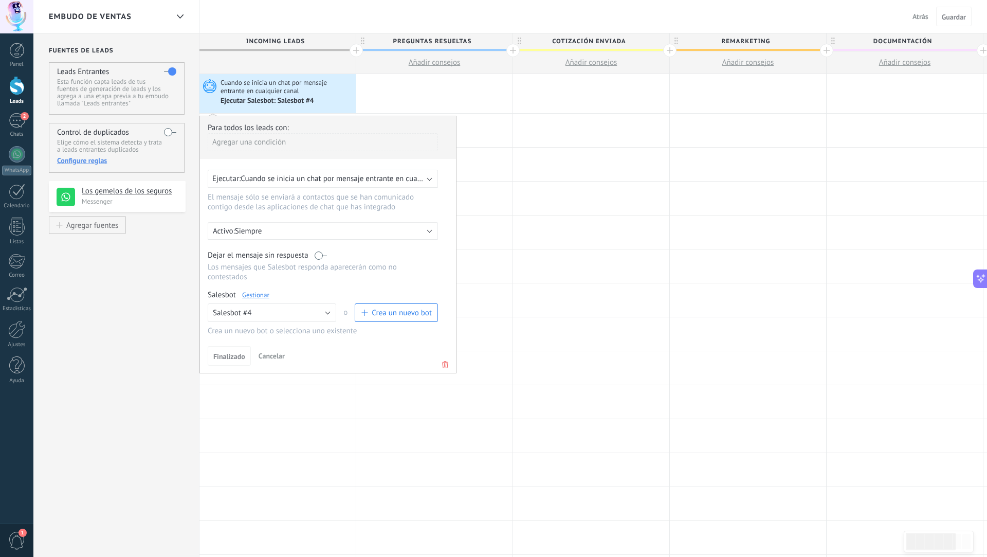
click at [254, 291] on link "Gestionar" at bounding box center [255, 295] width 27 height 9
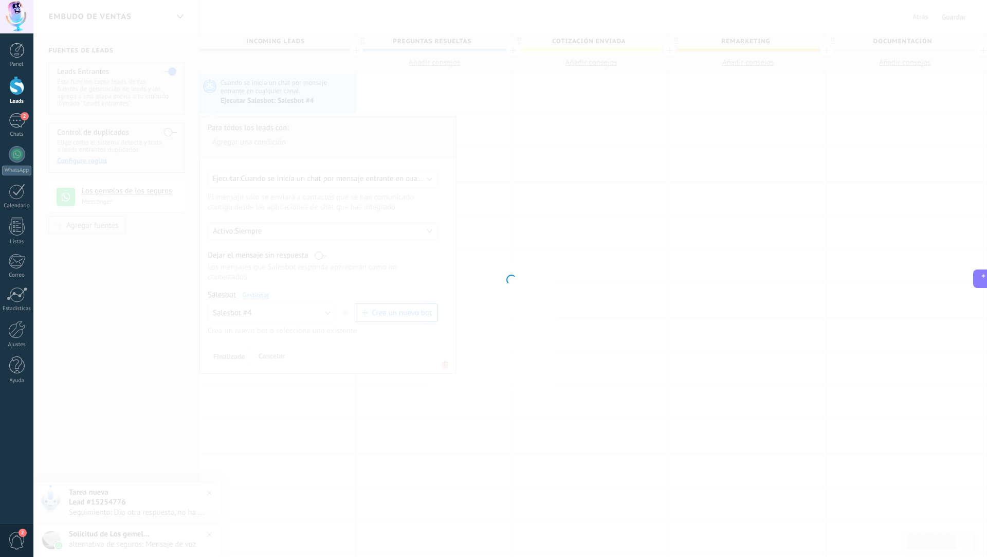
type input "**********"
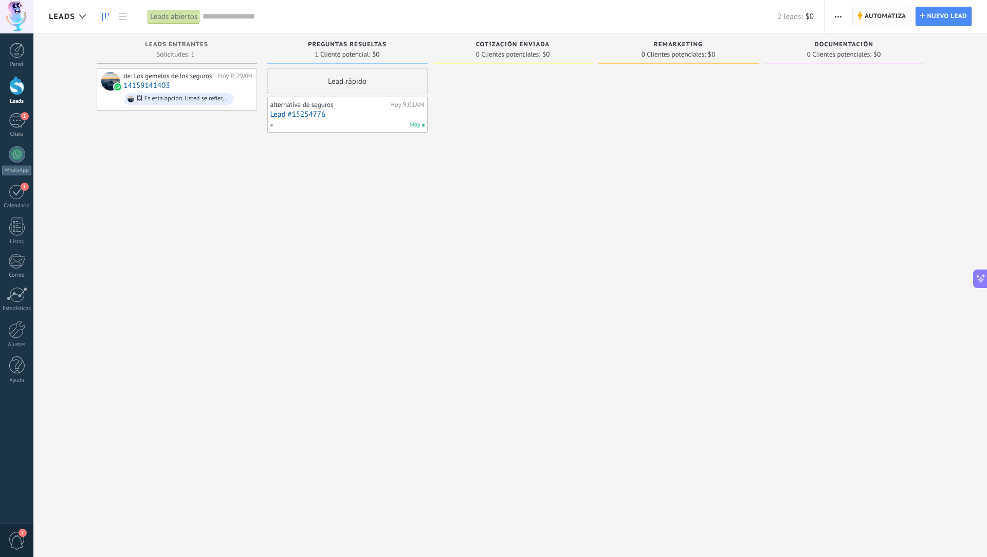
click at [875, 15] on span "Automatiza" at bounding box center [886, 16] width 42 height 19
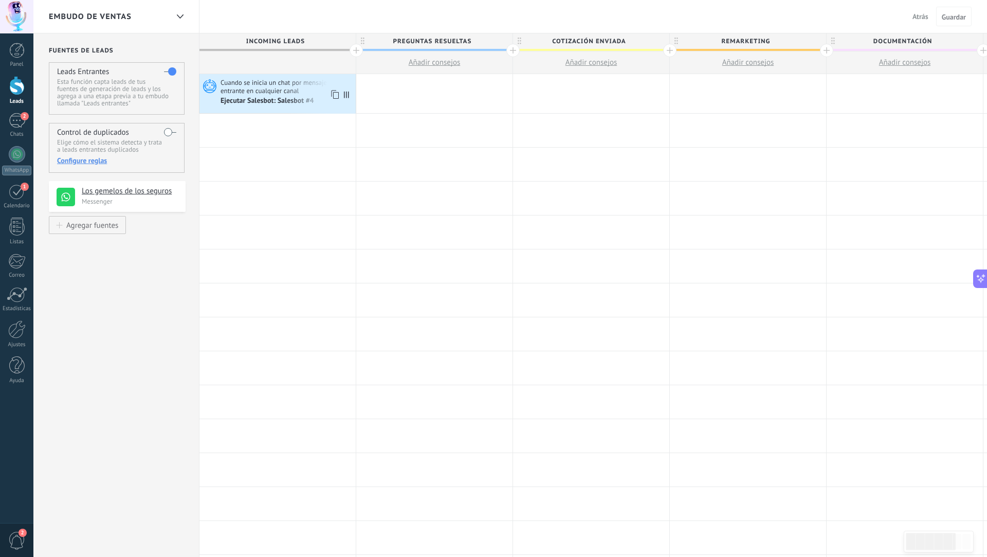
click at [253, 82] on span "Cuando se inicia un chat por mensaje entrante en cualquier canal" at bounding box center [287, 86] width 133 height 17
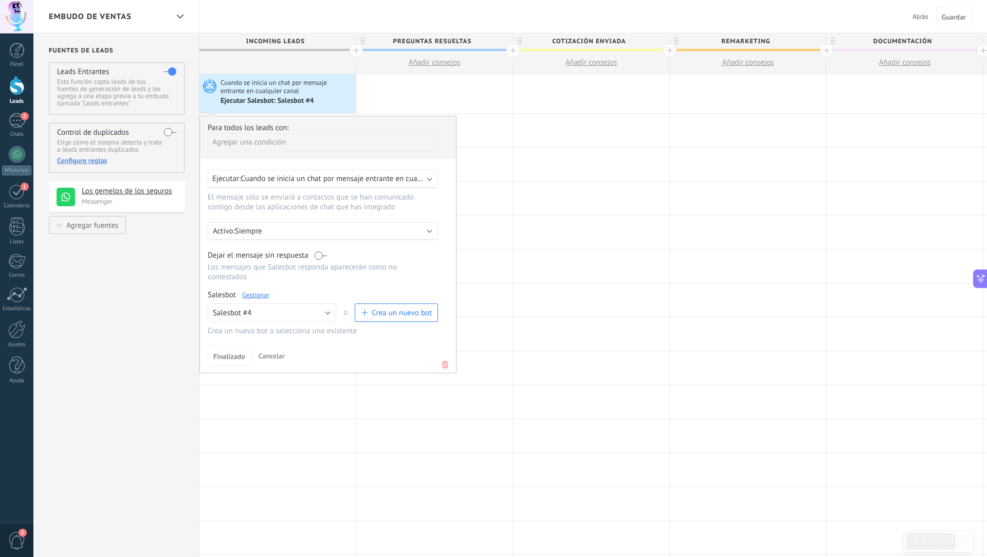
click at [266, 177] on span "Cuando se inicia un chat por mensaje entrante en cualquier canal" at bounding box center [348, 179] width 215 height 10
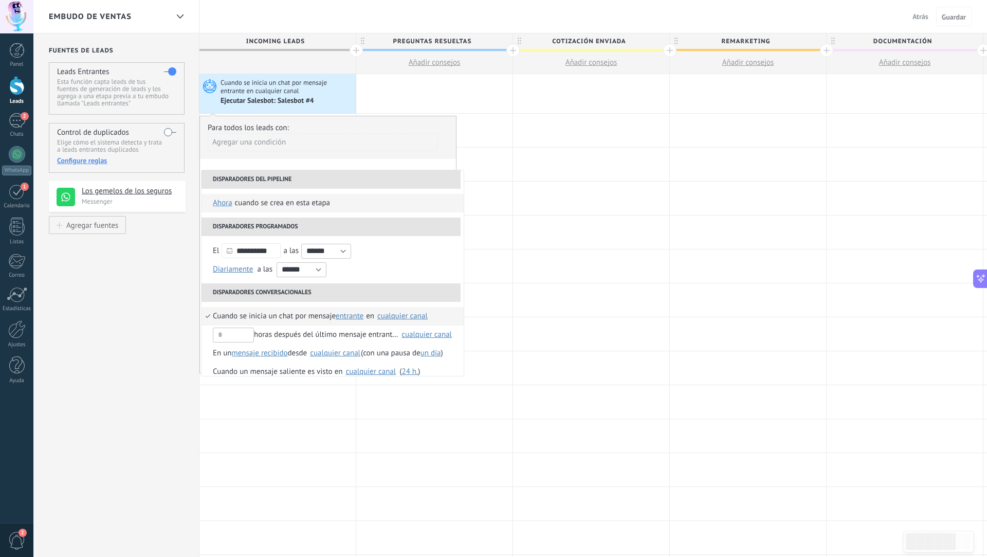
click at [224, 202] on span "ahora" at bounding box center [223, 203] width 20 height 19
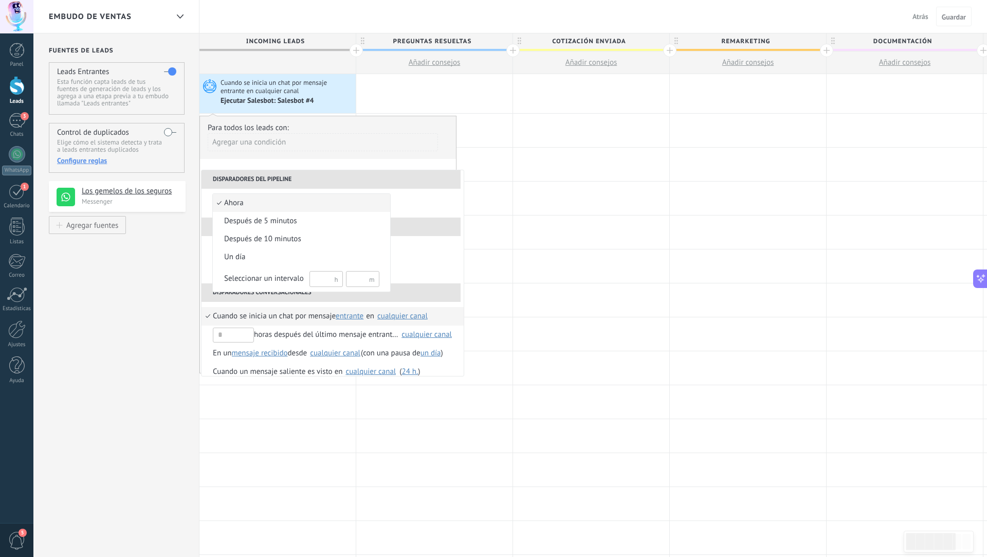
click at [320, 176] on div at bounding box center [493, 278] width 987 height 557
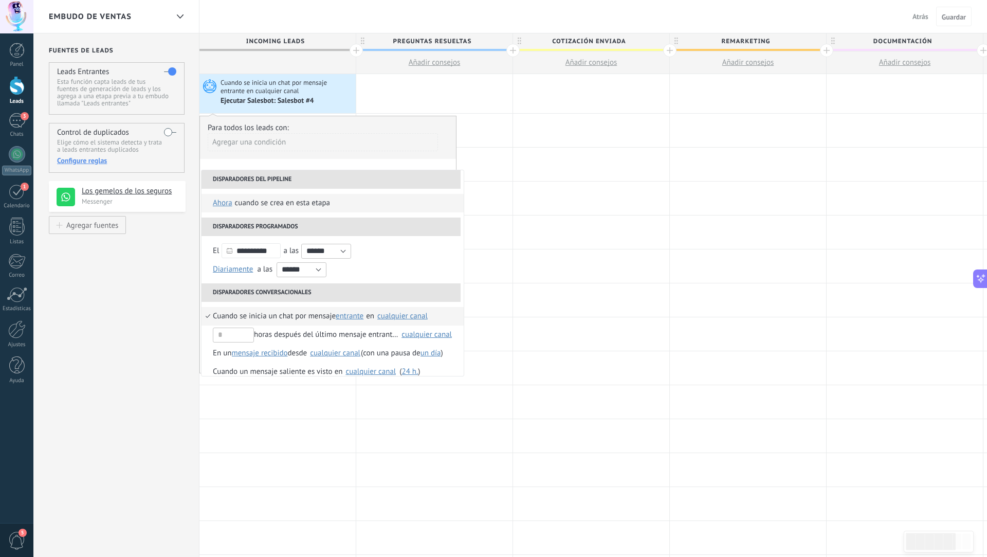
click at [227, 201] on span "ahora" at bounding box center [223, 203] width 20 height 19
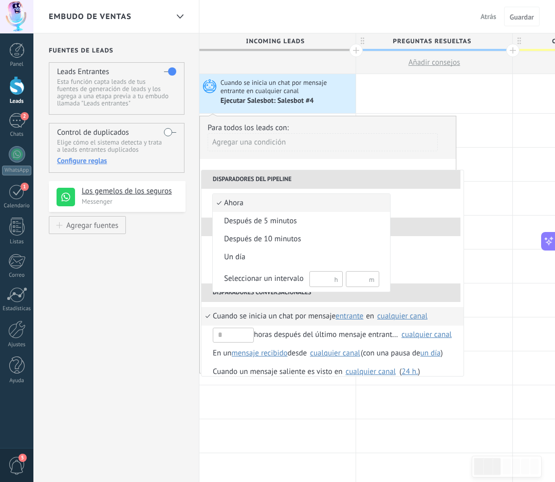
click at [12, 97] on div at bounding box center [277, 241] width 555 height 482
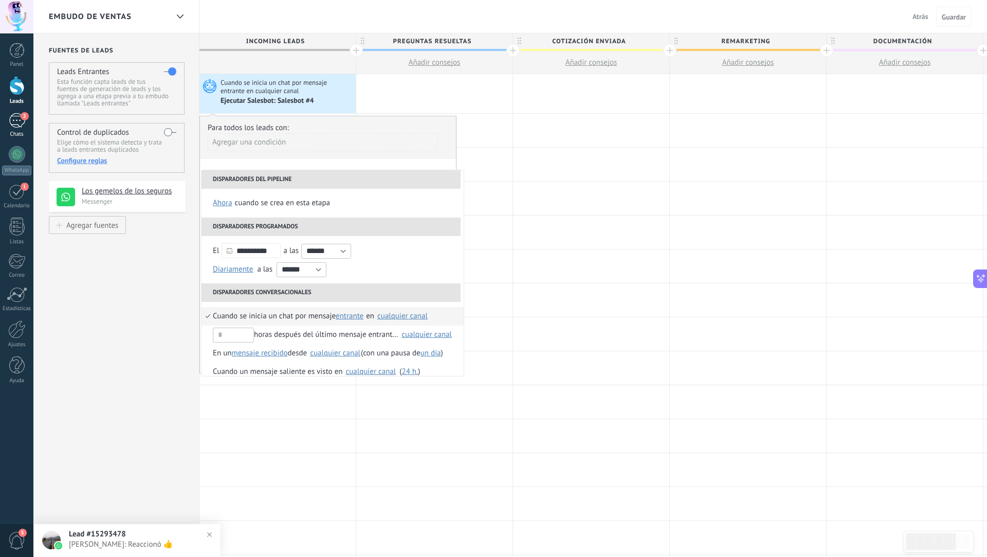
click at [21, 120] on div "2" at bounding box center [17, 120] width 16 height 15
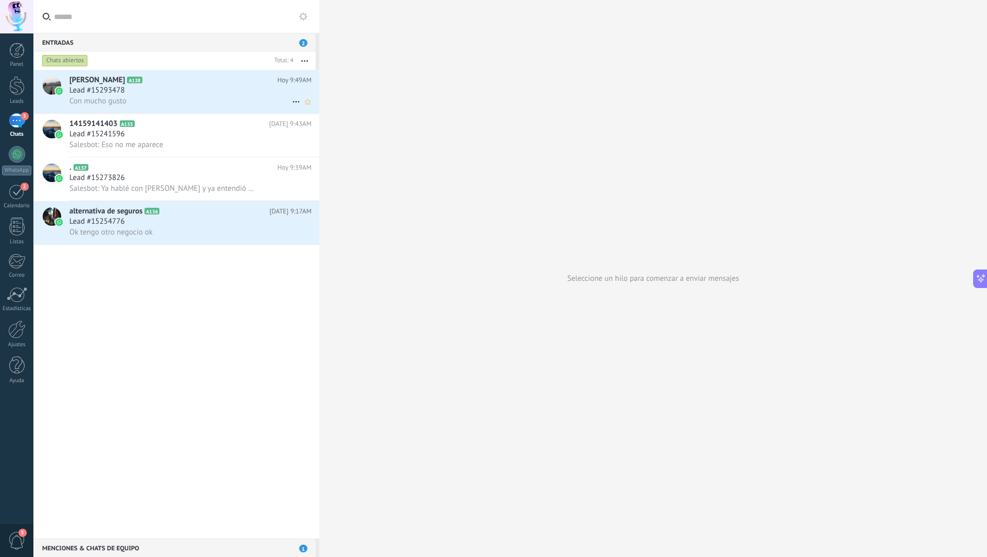
click at [291, 101] on icon at bounding box center [296, 102] width 12 height 12
click at [308, 124] on span "Conversación cerrada" at bounding box center [342, 128] width 70 height 21
click at [329, 130] on span "Conversación cerrada" at bounding box center [342, 128] width 70 height 21
click at [313, 123] on span "Conversación cerrada" at bounding box center [342, 128] width 70 height 21
click at [312, 128] on span "Conversación cerrada" at bounding box center [342, 128] width 70 height 21
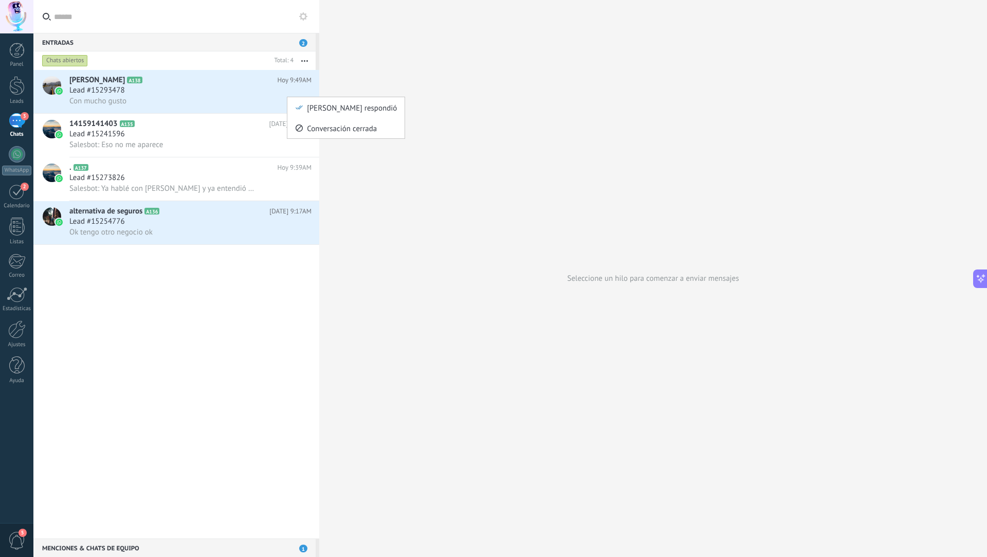
click at [249, 290] on div at bounding box center [493, 278] width 987 height 557
click at [292, 102] on icon "[PERSON_NAME] respondió Conversación cerrada" at bounding box center [296, 102] width 12 height 12
click at [308, 125] on span "Conversación cerrada" at bounding box center [342, 128] width 70 height 21
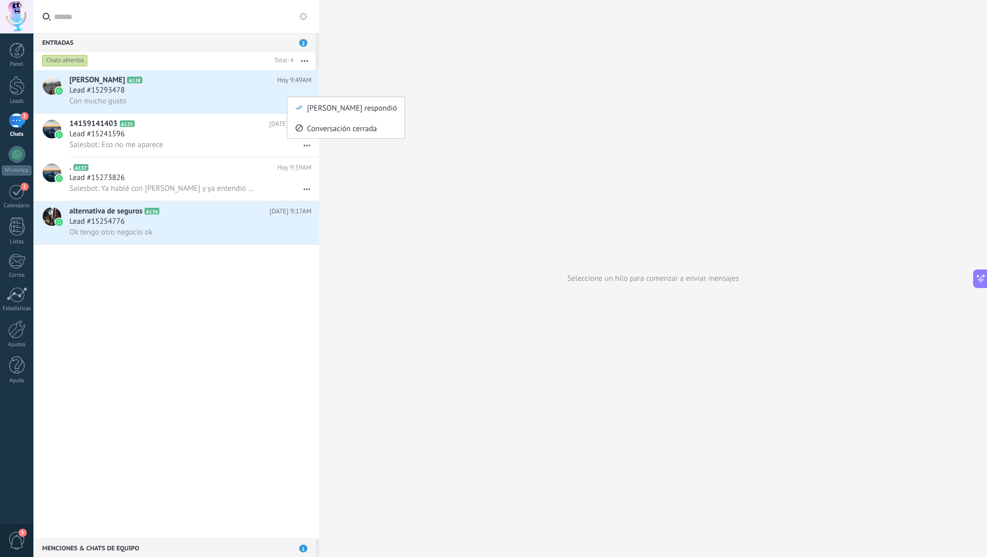
click at [227, 138] on div at bounding box center [493, 278] width 987 height 557
click at [290, 145] on icon at bounding box center [296, 145] width 12 height 12
click at [308, 154] on span "Conversación cerrada" at bounding box center [342, 151] width 70 height 21
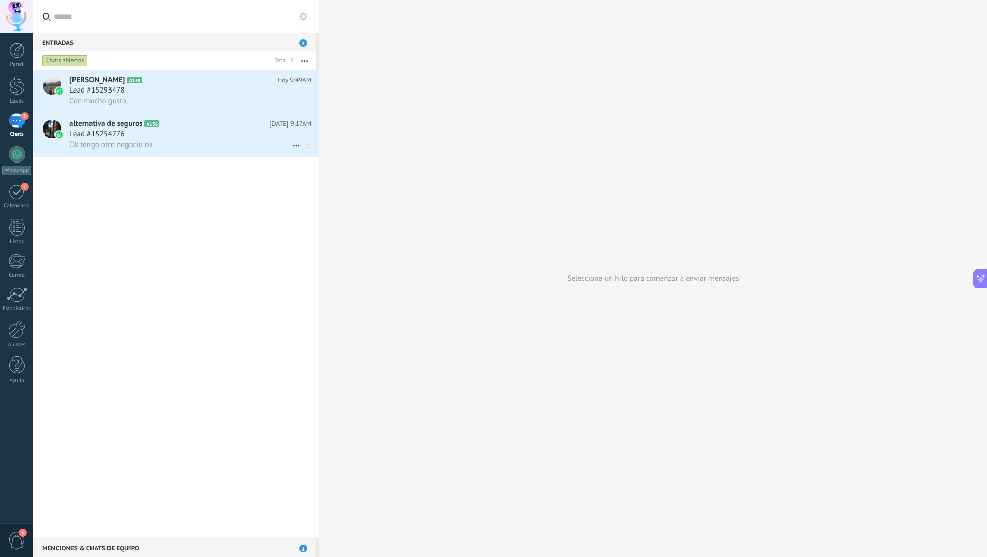
click at [290, 141] on icon at bounding box center [296, 145] width 12 height 12
click at [309, 150] on span "Conversación cerrada" at bounding box center [342, 151] width 70 height 21
click at [291, 100] on icon at bounding box center [296, 102] width 12 height 12
click at [304, 129] on div "Conversación cerrada" at bounding box center [346, 128] width 102 height 21
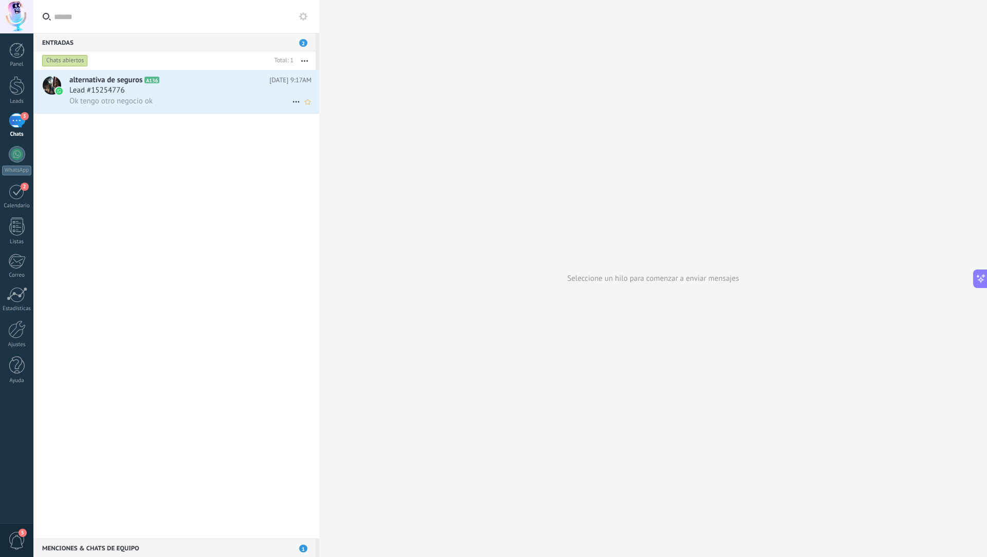
click at [290, 101] on icon at bounding box center [296, 102] width 12 height 12
click at [312, 136] on span "Conversación cerrada" at bounding box center [342, 128] width 70 height 21
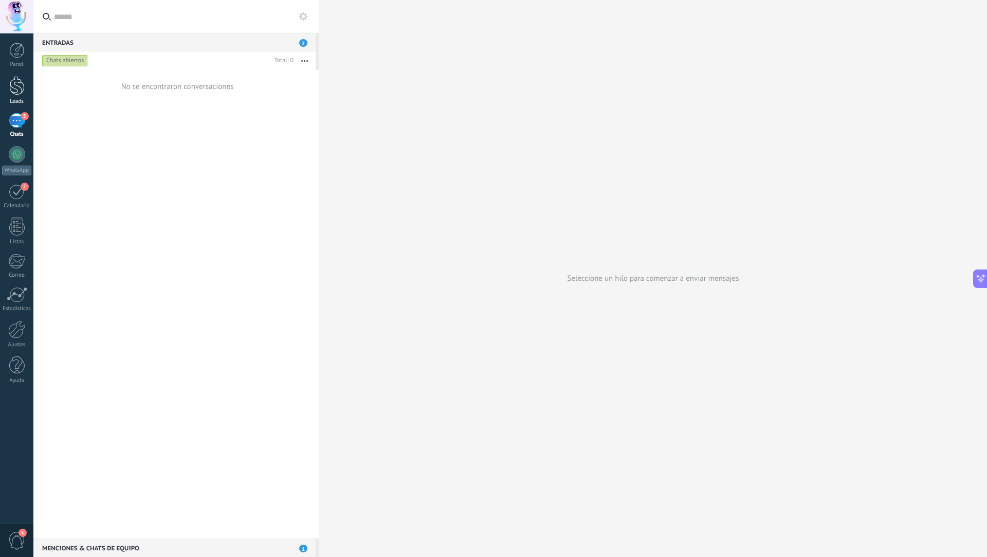
click at [15, 91] on div at bounding box center [16, 85] width 15 height 19
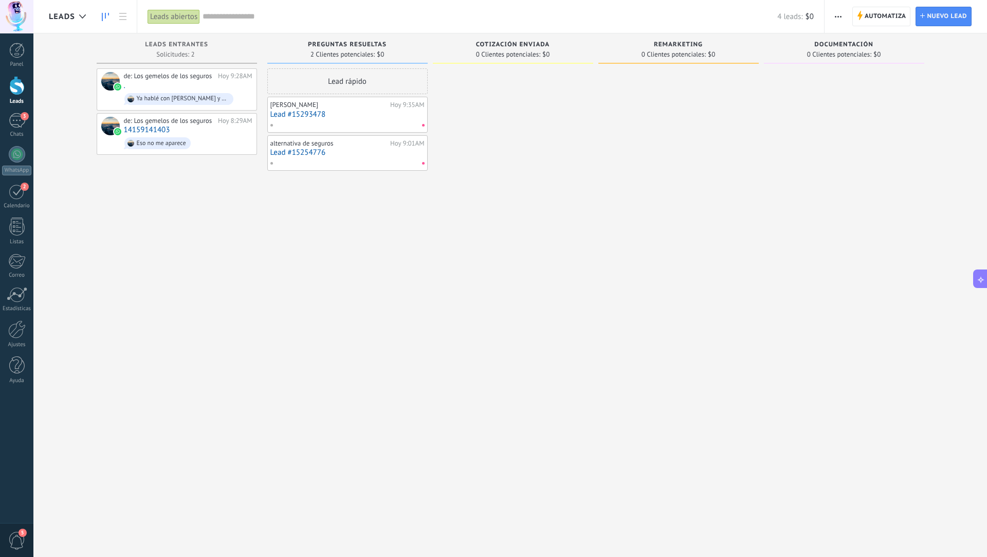
click at [413, 112] on link "Lead #15293478" at bounding box center [348, 114] width 154 height 9
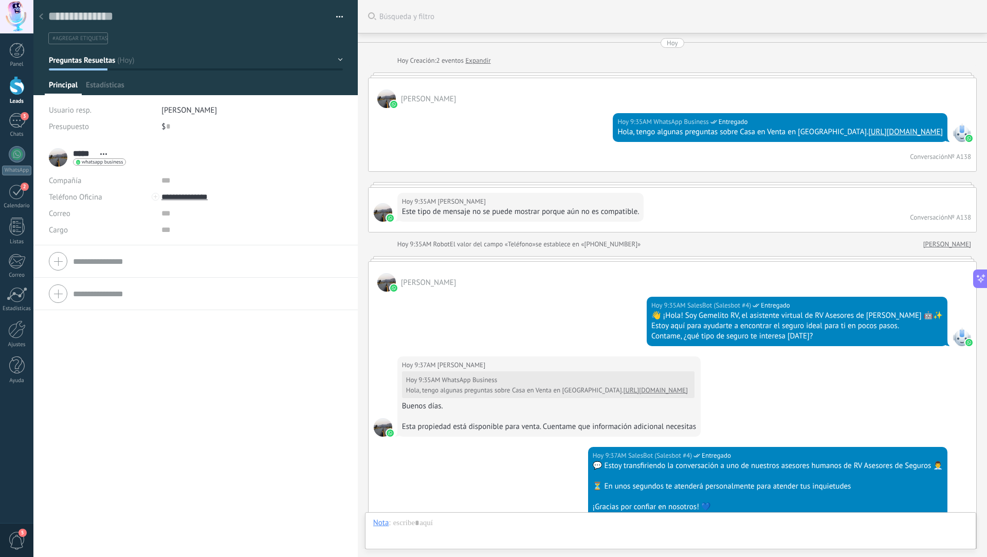
scroll to position [851, 0]
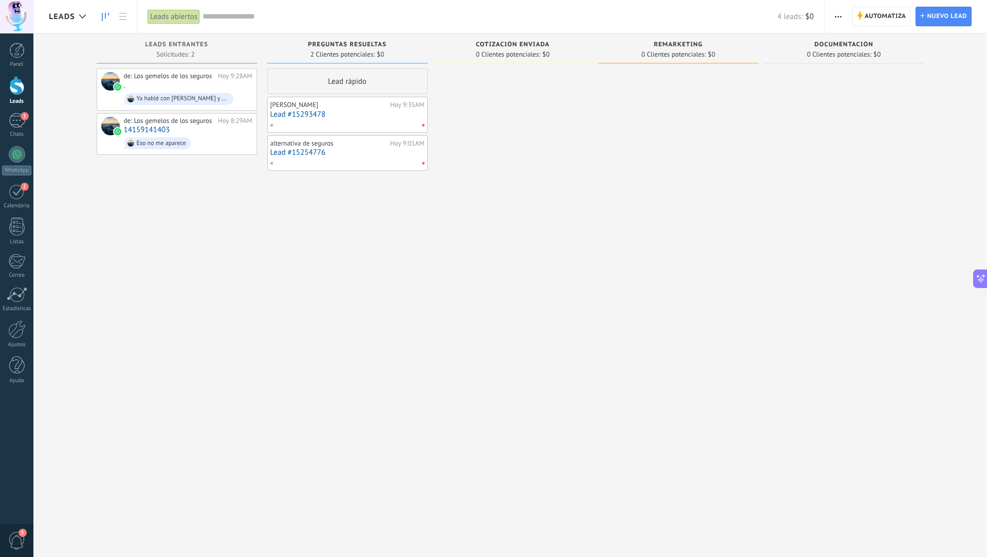
click at [377, 107] on div "[PERSON_NAME]" at bounding box center [329, 105] width 117 height 8
click at [343, 106] on div "[PERSON_NAME]" at bounding box center [329, 105] width 117 height 8
click at [341, 114] on link "Lead #15293478" at bounding box center [348, 114] width 154 height 9
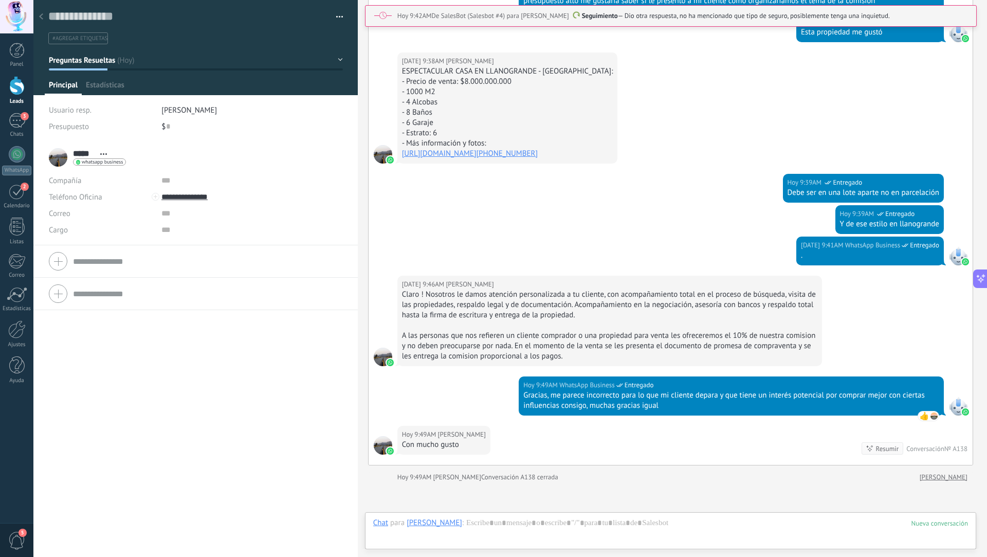
scroll to position [963, 0]
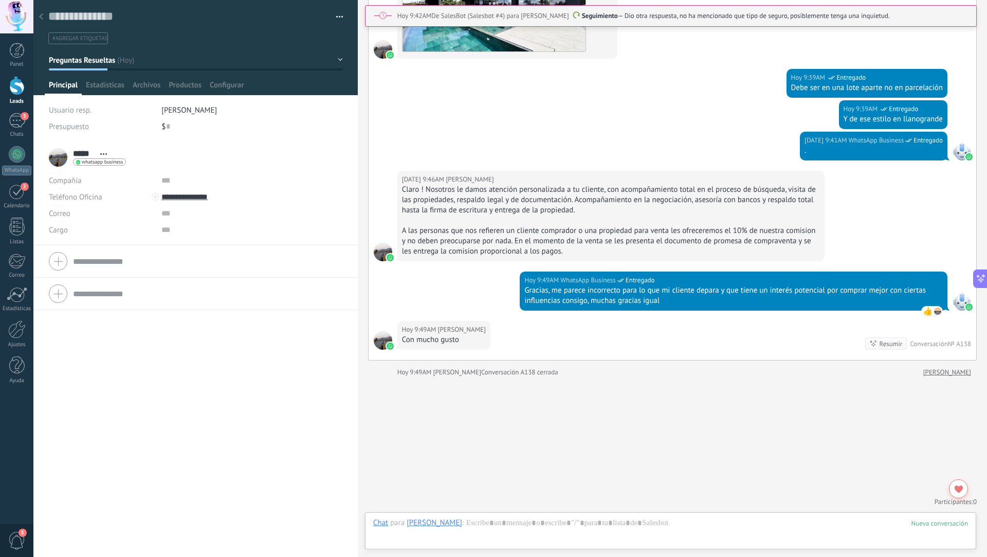
click at [329, 9] on div "Guardar y crear Imprimir Administrar etiquetas Exportar a excel" at bounding box center [195, 17] width 295 height 16
click at [330, 9] on div "Guardar y crear Imprimir Administrar etiquetas Exportar a excel" at bounding box center [195, 17] width 295 height 16
click at [335, 15] on button "button" at bounding box center [336, 16] width 15 height 15
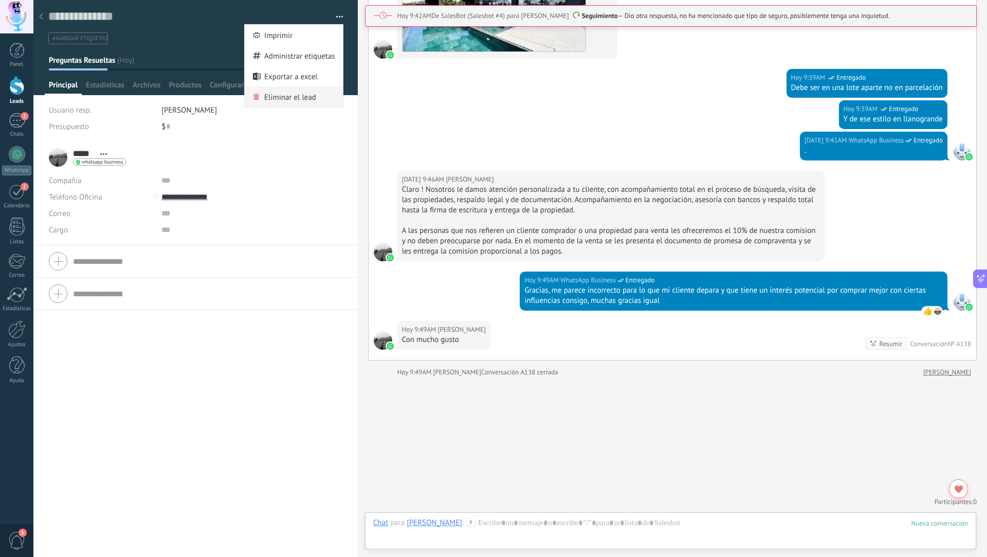
click at [304, 100] on span "Eliminar el lead" at bounding box center [290, 96] width 52 height 21
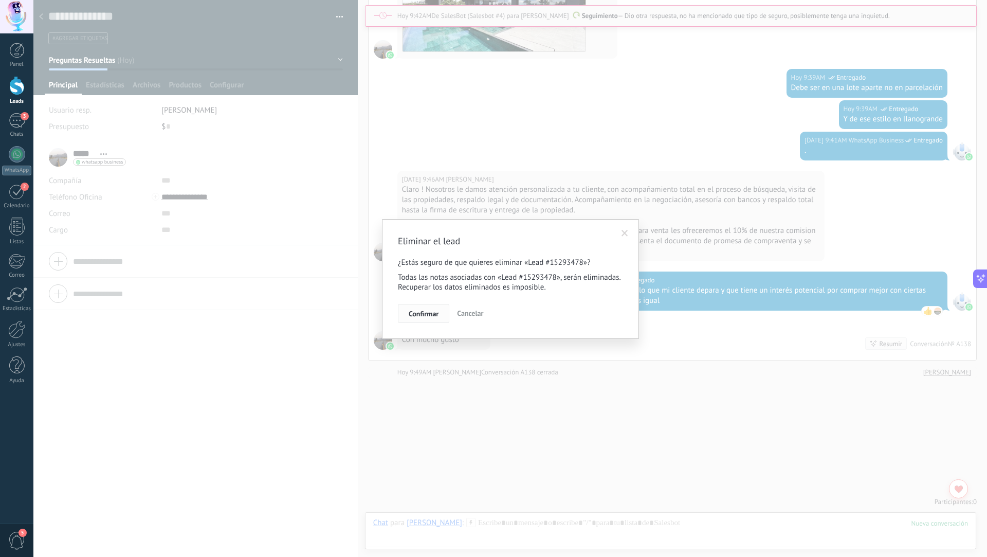
click at [426, 314] on span "Confirmar" at bounding box center [424, 313] width 30 height 7
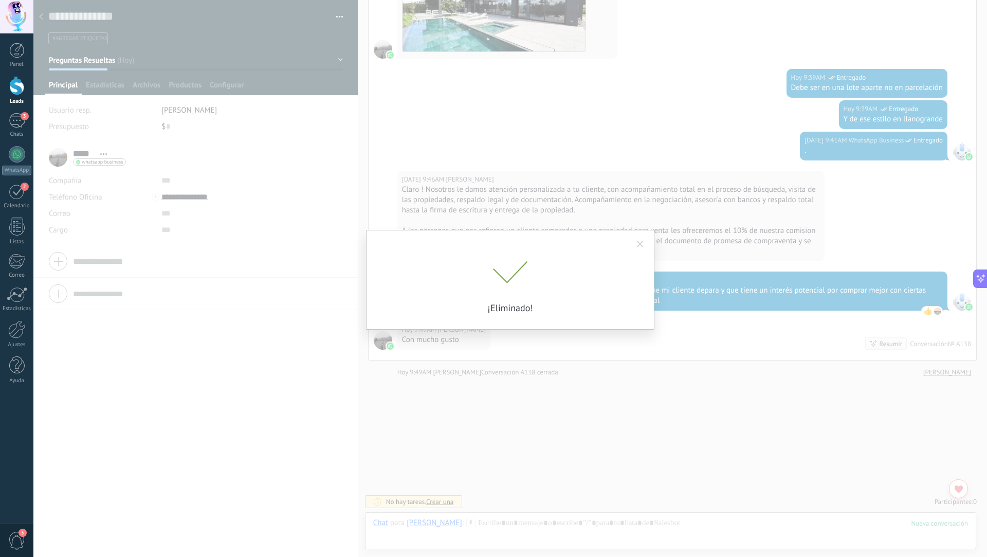
scroll to position [898, 0]
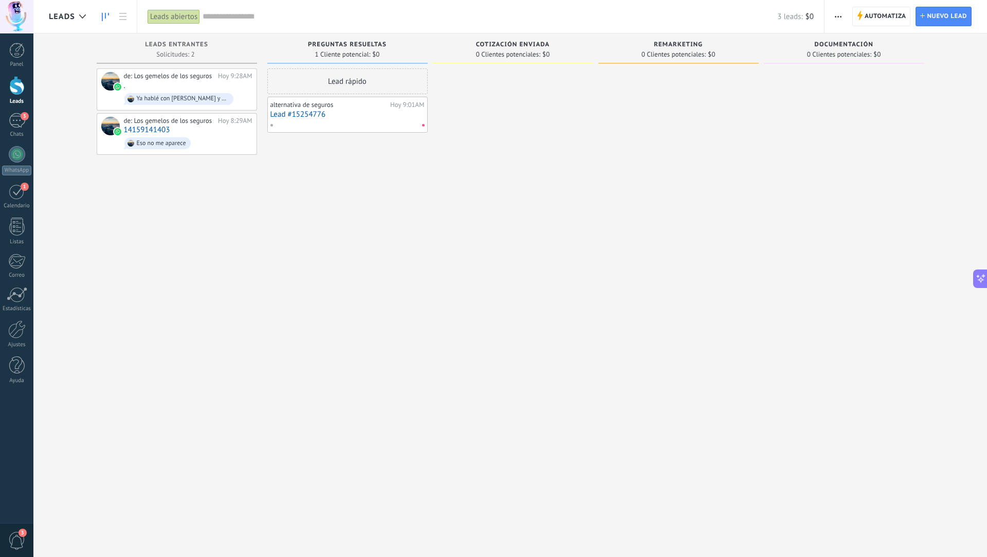
click at [347, 112] on link "Lead #15254776" at bounding box center [348, 114] width 154 height 9
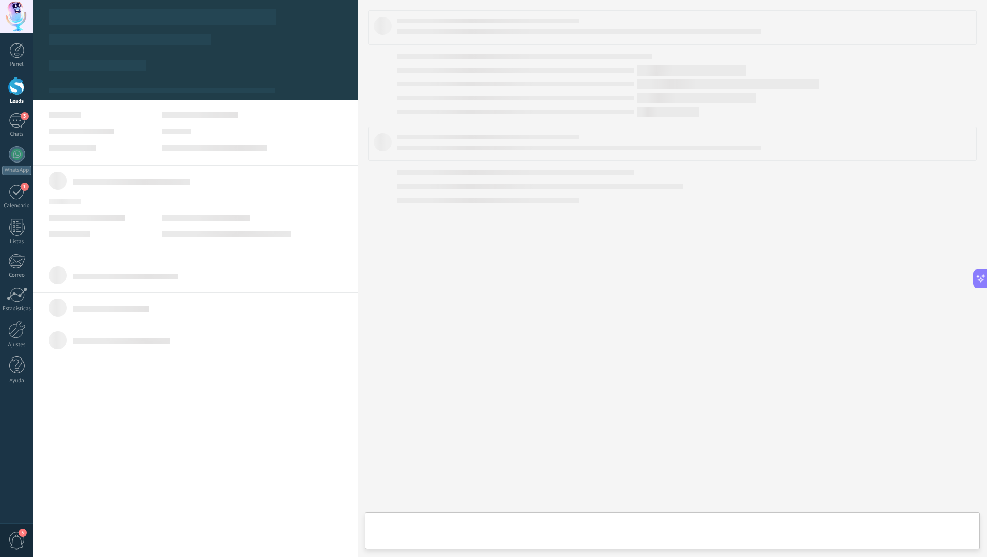
type textarea "**********"
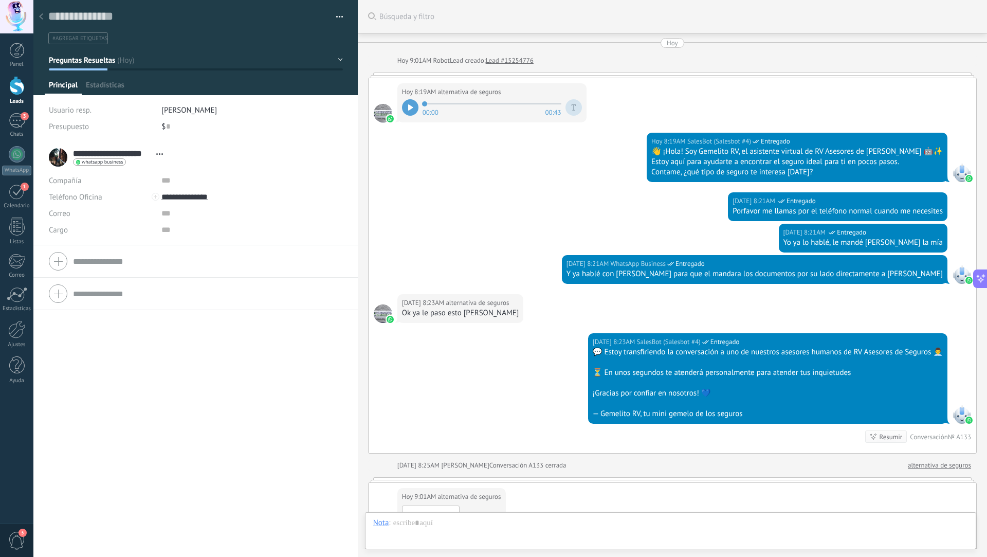
scroll to position [1094, 0]
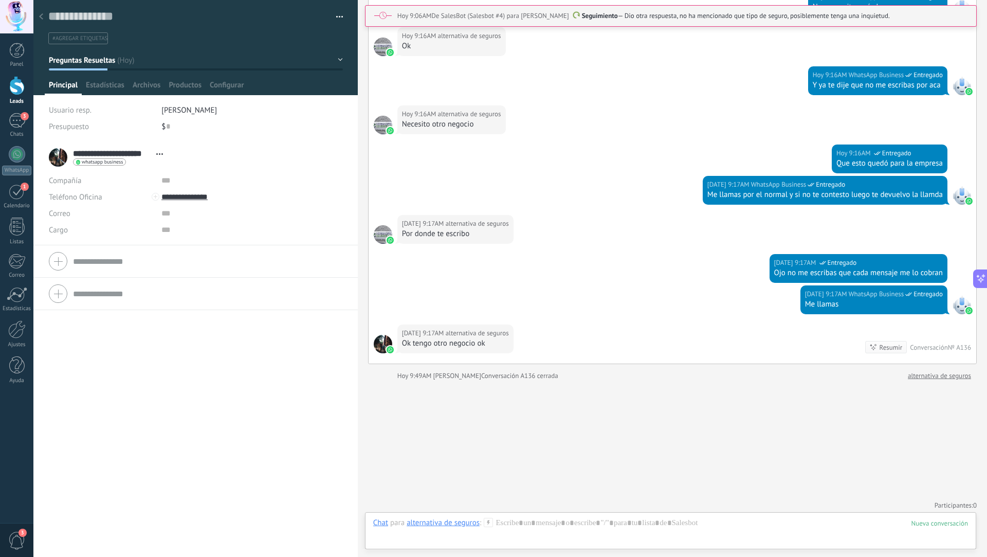
click at [334, 14] on button "button" at bounding box center [336, 16] width 15 height 15
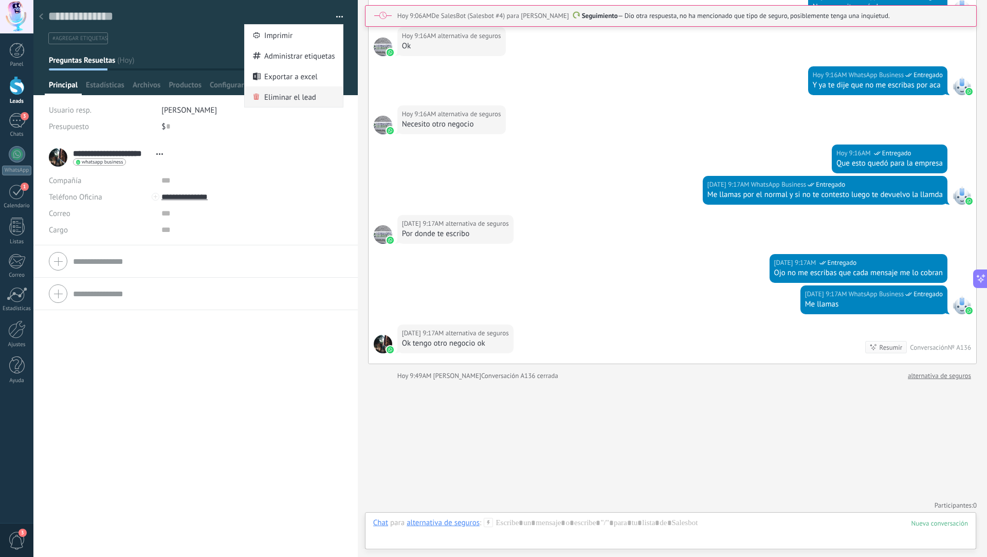
click at [297, 97] on span "Eliminar el lead" at bounding box center [290, 96] width 52 height 21
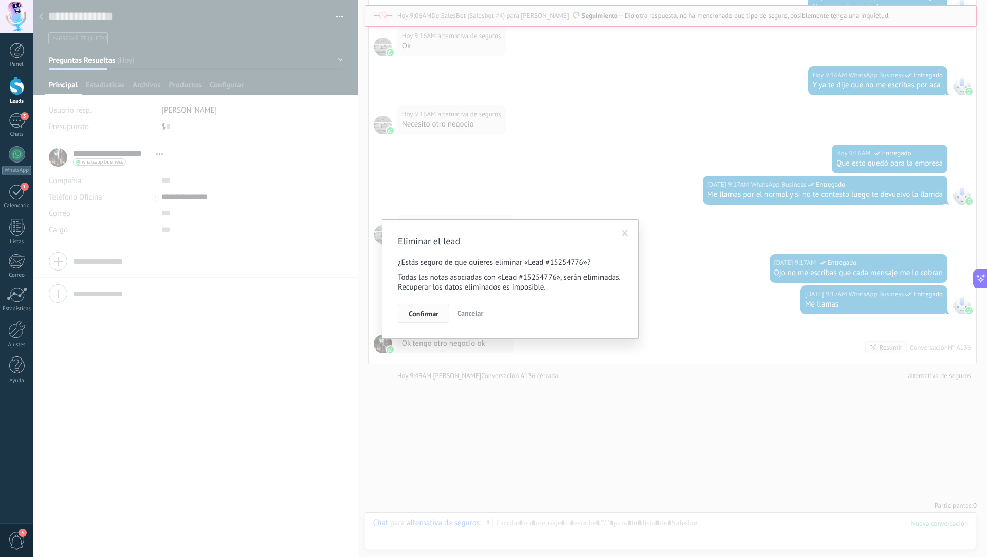
click at [420, 314] on span "Confirmar" at bounding box center [424, 313] width 30 height 7
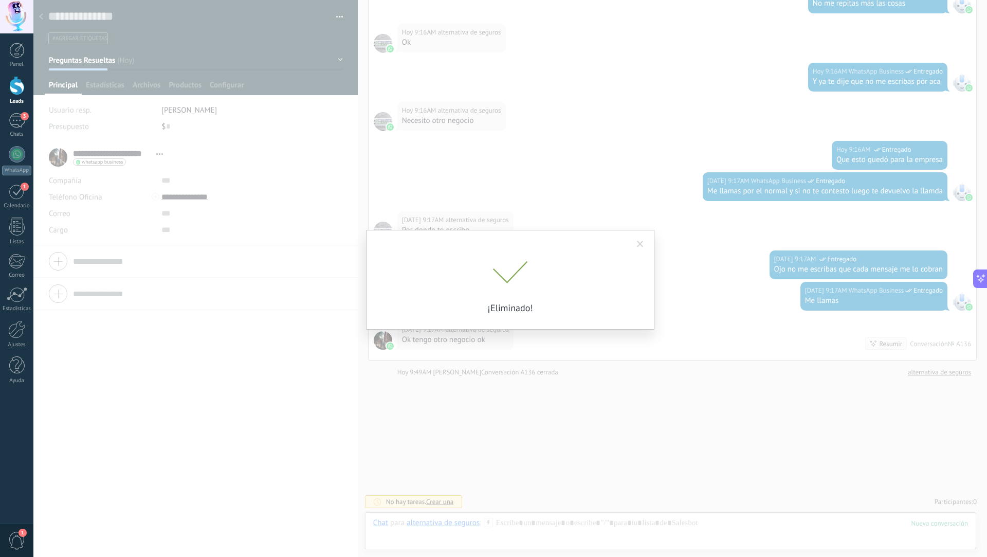
scroll to position [1029, 0]
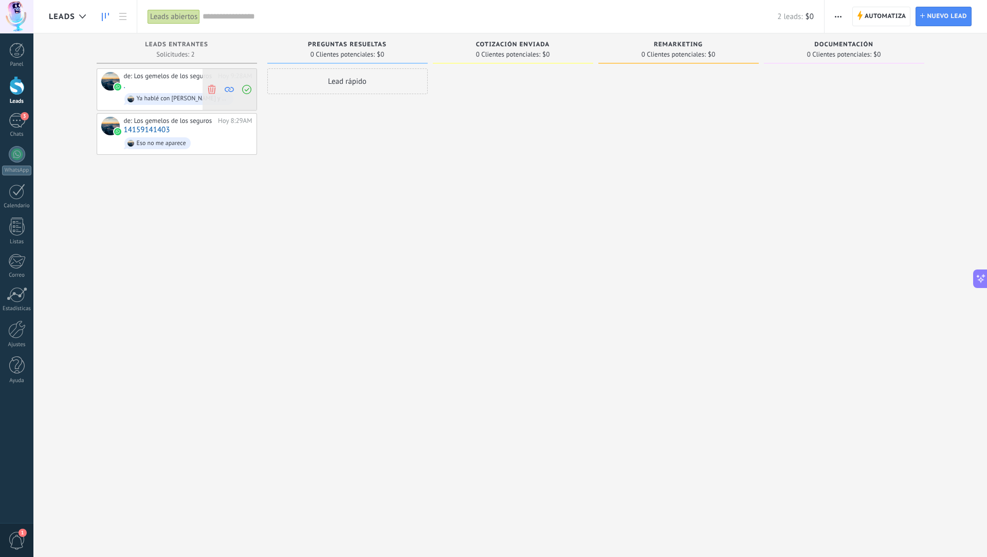
click at [212, 90] on icon at bounding box center [211, 88] width 9 height 9
click at [210, 91] on icon at bounding box center [211, 88] width 9 height 9
